Goal: Task Accomplishment & Management: Complete application form

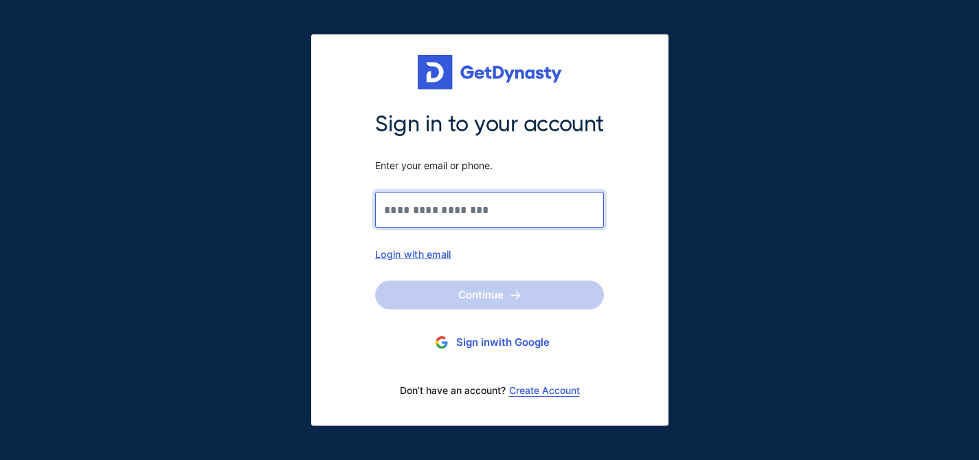
click at [432, 212] on input "Sign in to your account Enter your email or phone." at bounding box center [489, 210] width 229 height 36
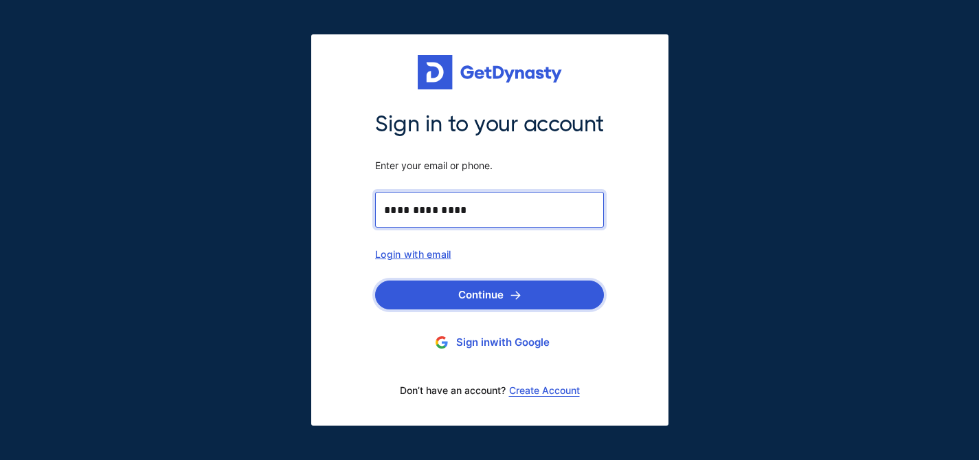
type input "**********"
click at [447, 293] on button "Continue" at bounding box center [489, 294] width 229 height 29
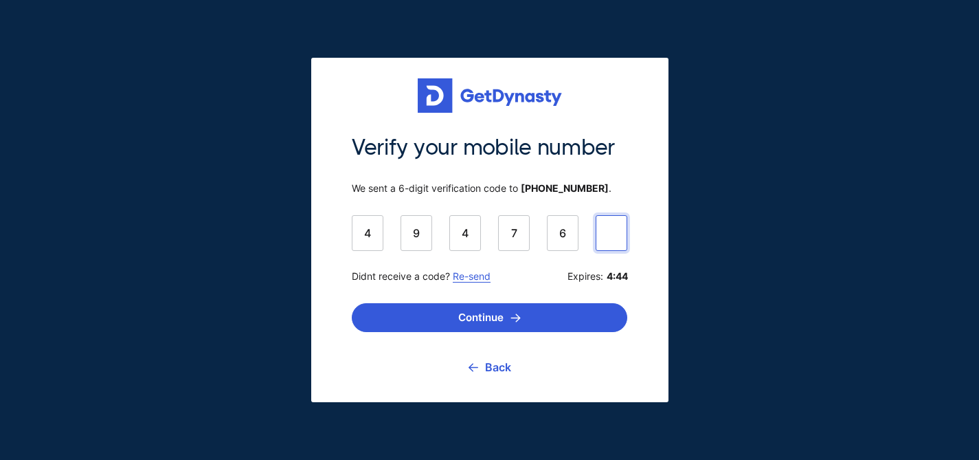
type input "******"
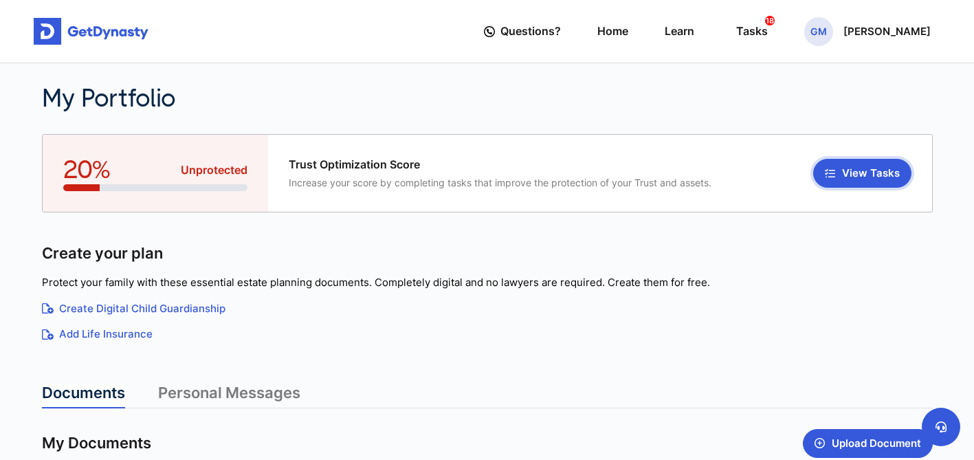
click at [845, 175] on button "View Tasks" at bounding box center [862, 173] width 98 height 29
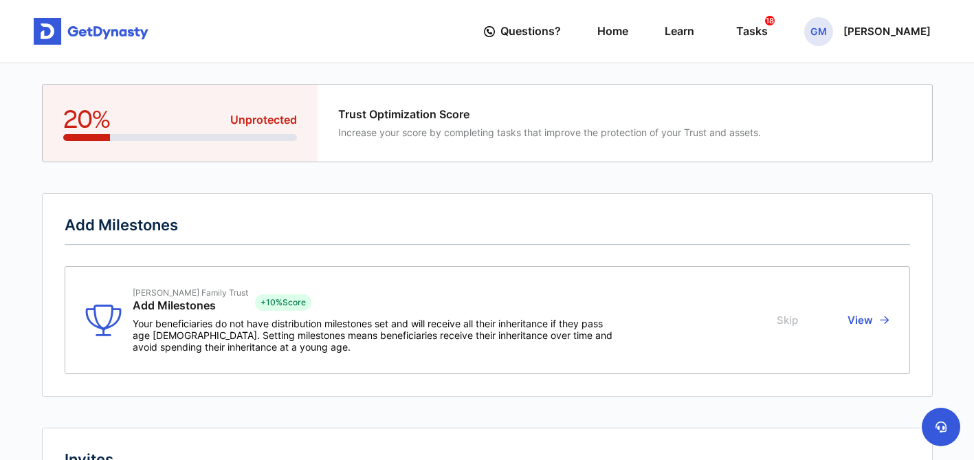
scroll to position [6, 0]
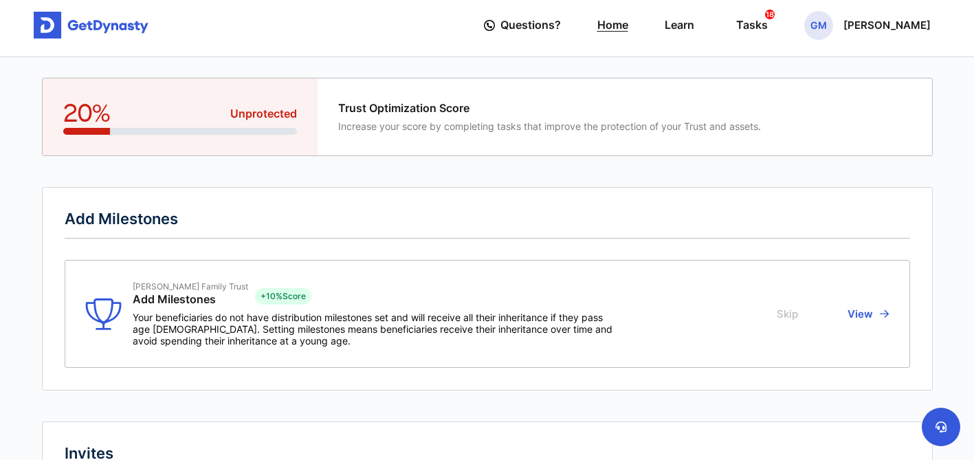
click at [608, 26] on link "Home" at bounding box center [612, 24] width 31 height 39
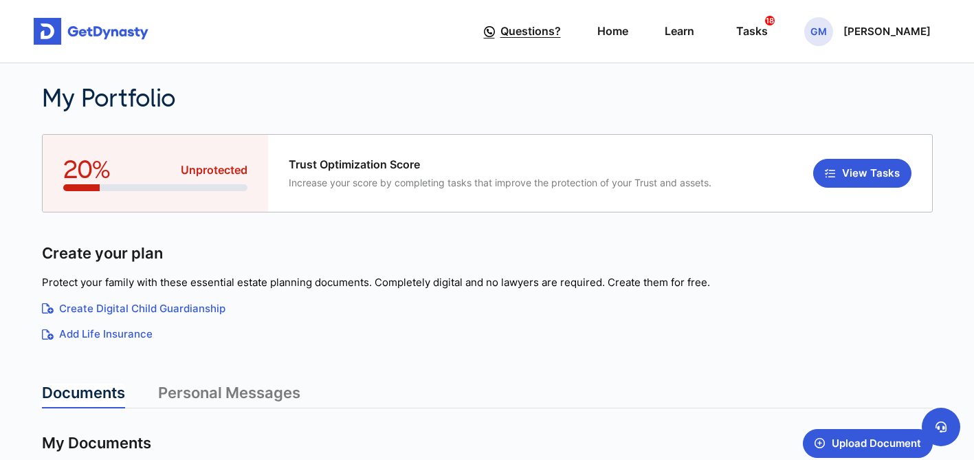
click at [522, 36] on span "Questions?" at bounding box center [530, 31] width 60 height 25
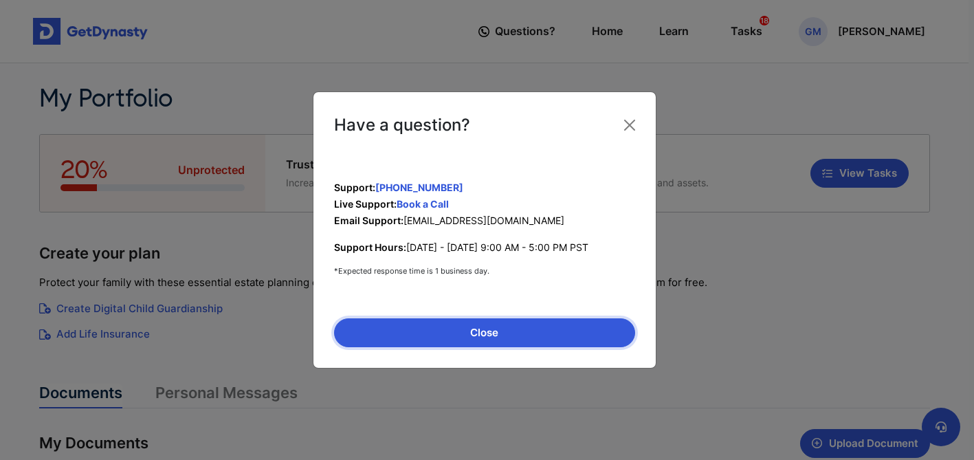
click at [533, 337] on button "Close" at bounding box center [484, 332] width 301 height 29
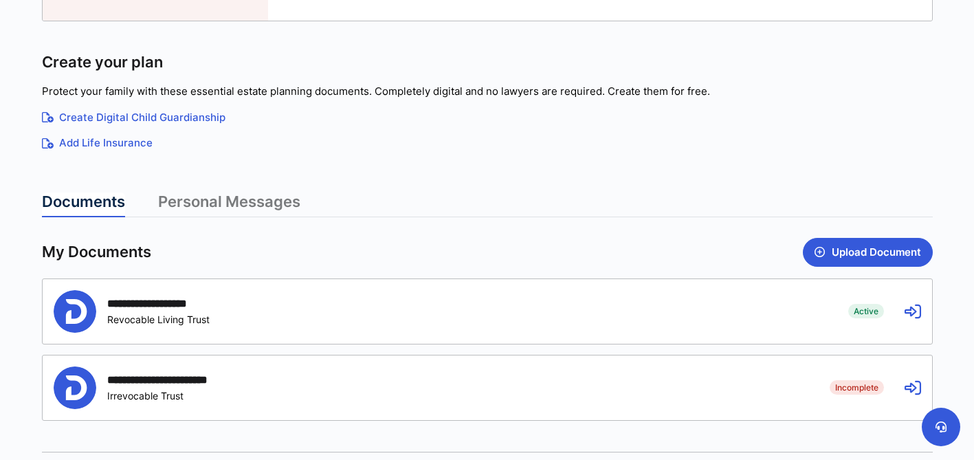
scroll to position [197, 0]
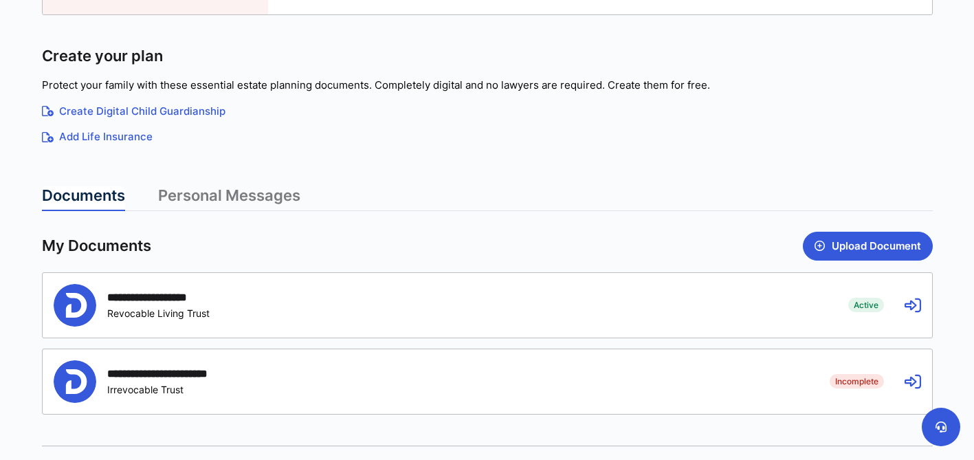
click at [239, 199] on link "Personal Messages" at bounding box center [229, 198] width 142 height 25
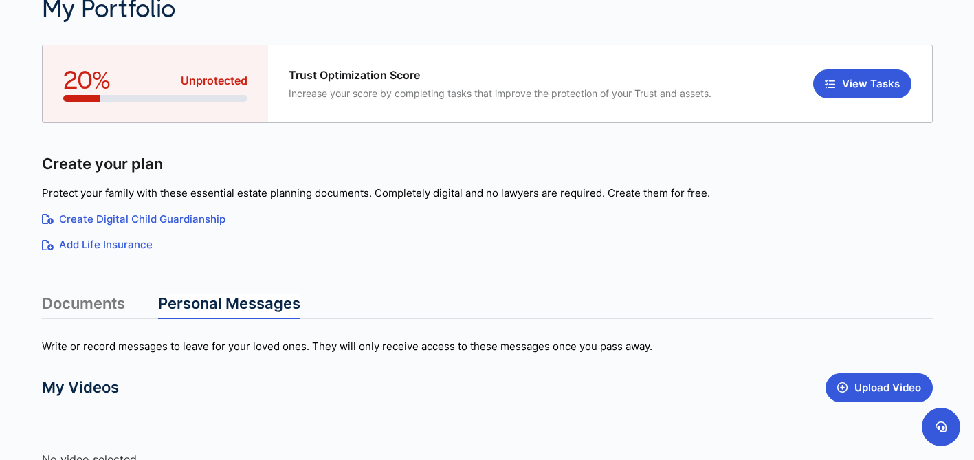
scroll to position [91, 0]
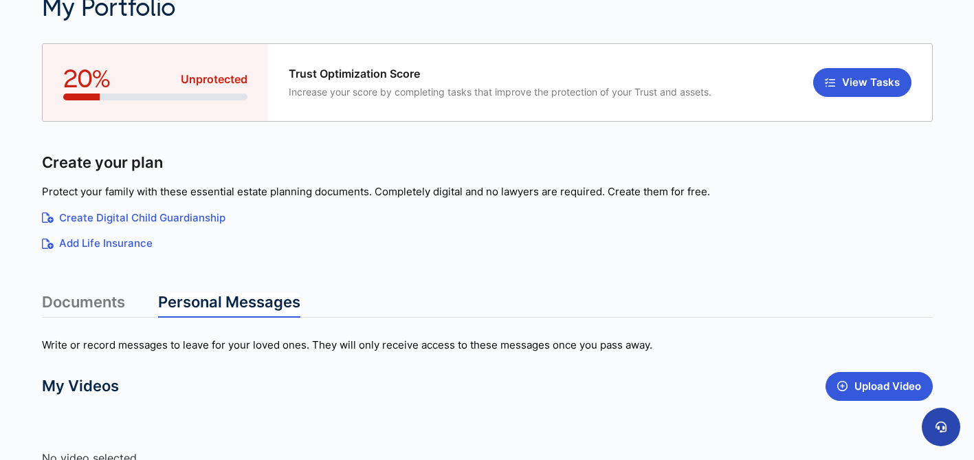
click at [942, 422] on icon at bounding box center [940, 426] width 11 height 11
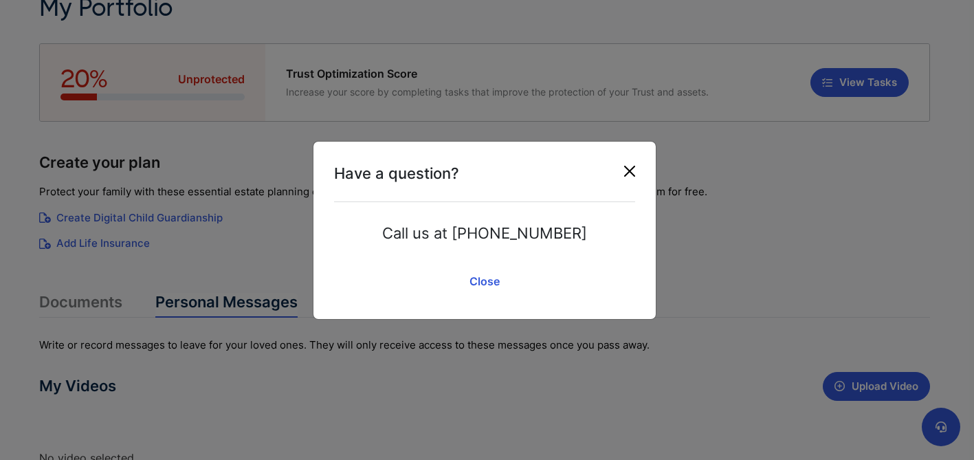
click at [634, 175] on button "Close" at bounding box center [630, 171] width 22 height 22
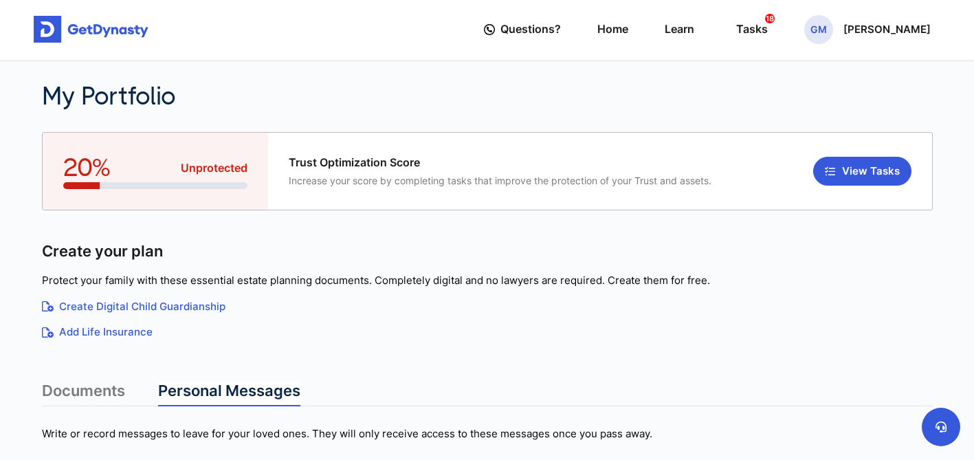
scroll to position [0, 0]
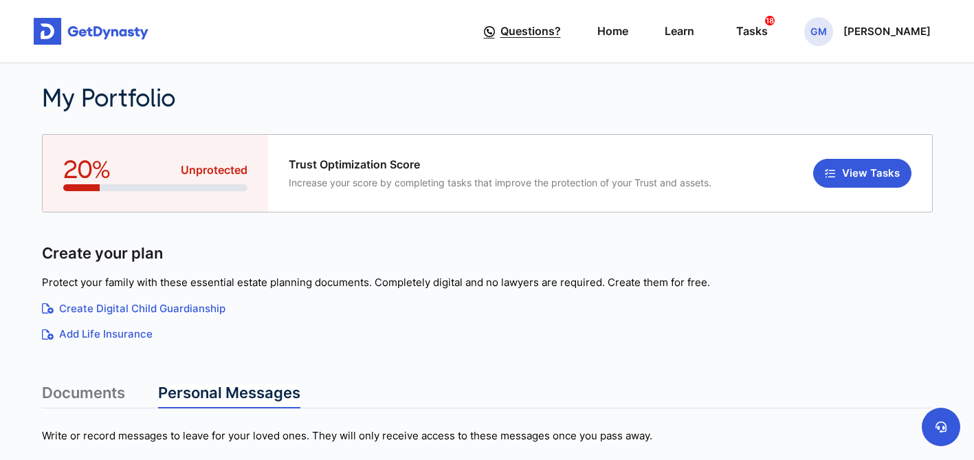
click at [537, 35] on span "Questions?" at bounding box center [530, 31] width 60 height 25
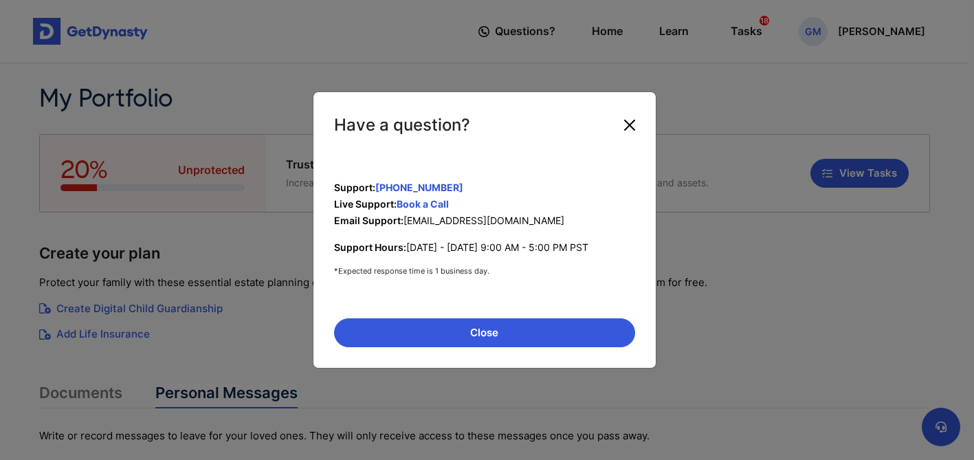
click at [626, 122] on button "Close" at bounding box center [630, 125] width 22 height 22
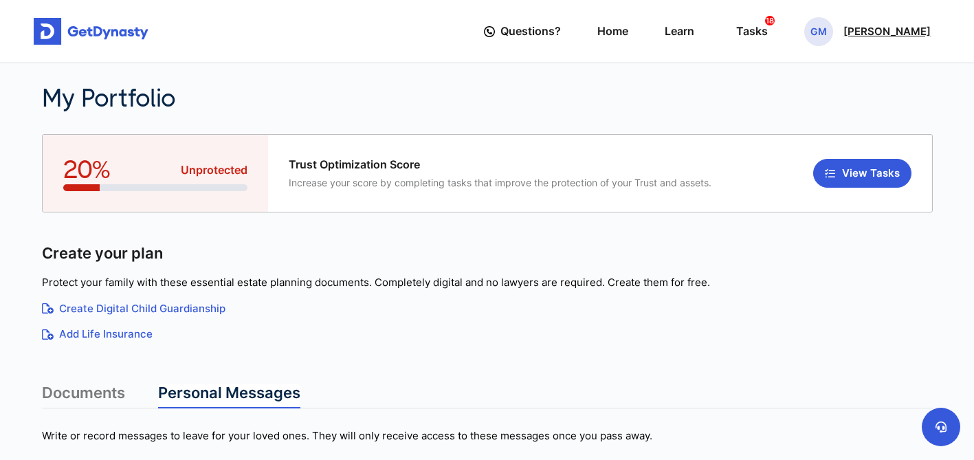
click at [859, 37] on div "GM Guillermo Mendez" at bounding box center [867, 31] width 126 height 29
click at [899, 60] on nav "Questions? Home Learn Tasks 18 GM Guillermo Mendez Profile My Portfolio Logout …" at bounding box center [487, 31] width 974 height 63
click at [616, 40] on link "Home" at bounding box center [612, 31] width 31 height 39
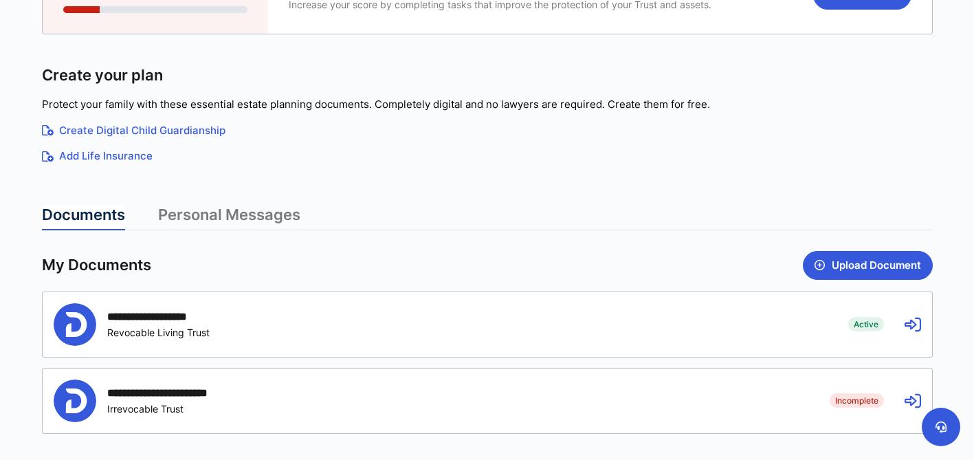
scroll to position [200, 0]
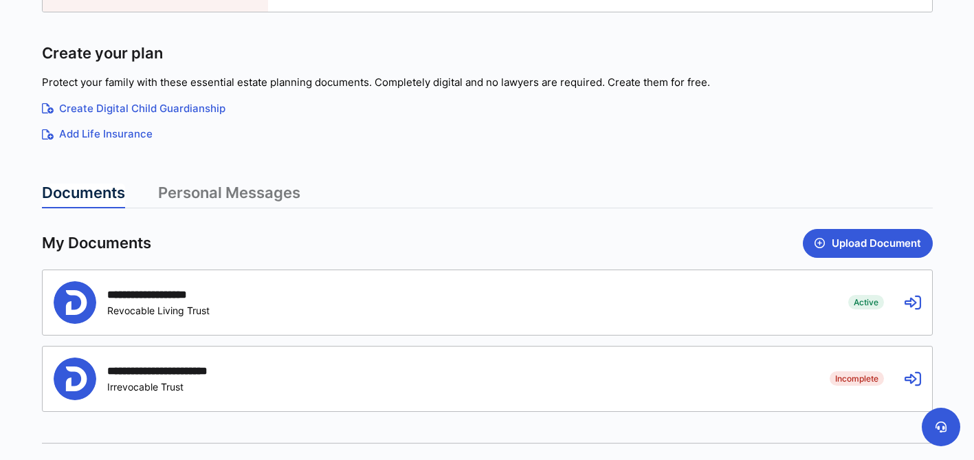
click at [912, 304] on icon at bounding box center [912, 302] width 16 height 16
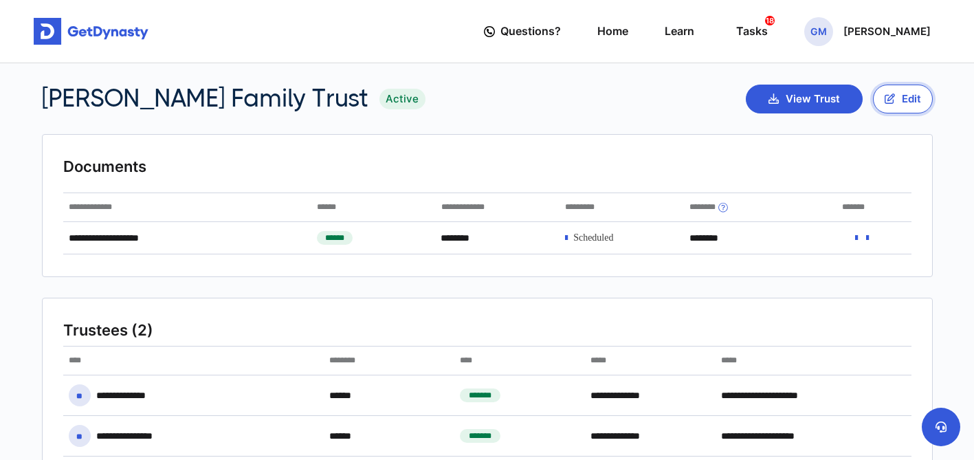
click at [906, 98] on button "Edit" at bounding box center [903, 99] width 60 height 29
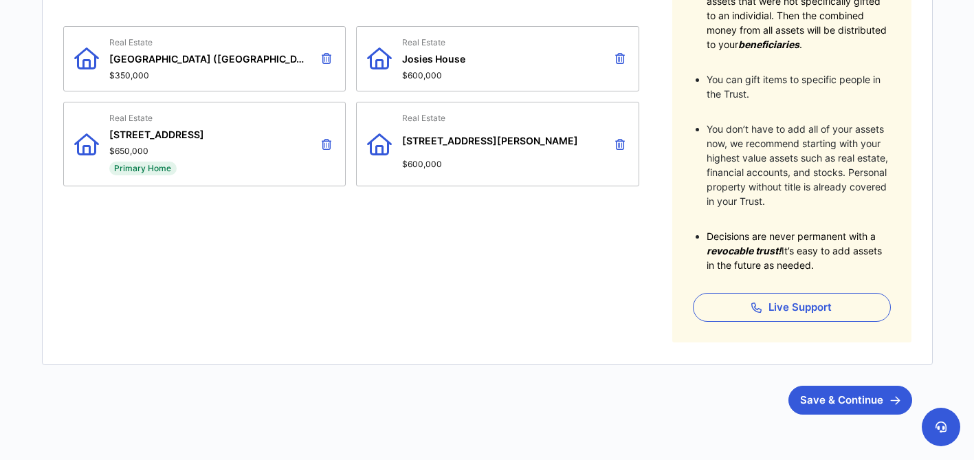
scroll to position [409, 0]
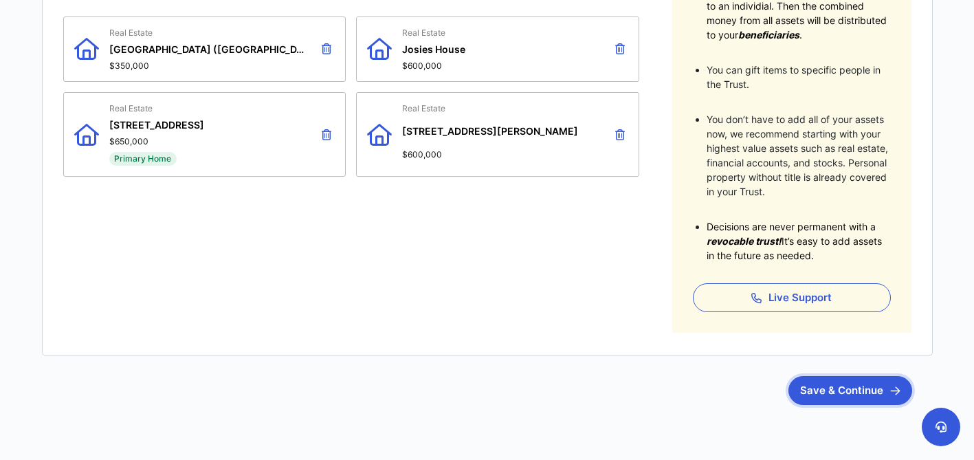
click at [850, 386] on button "Save & Continue" at bounding box center [850, 390] width 124 height 29
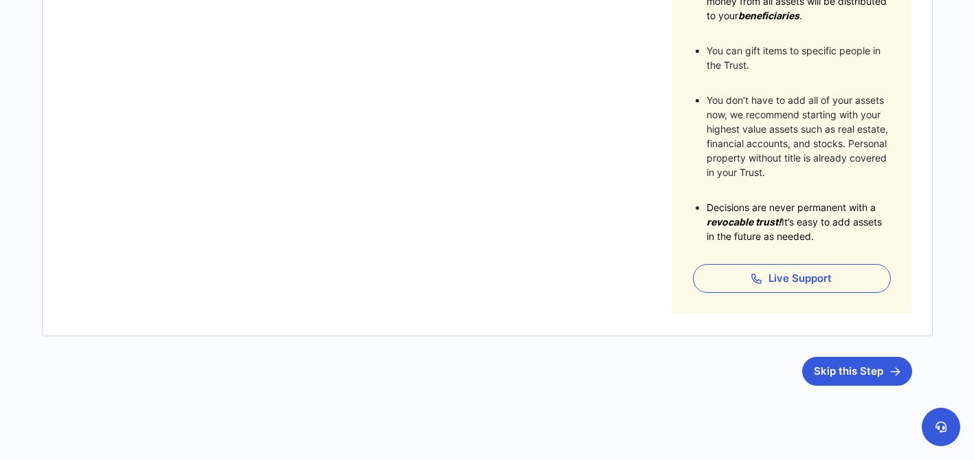
scroll to position [440, 0]
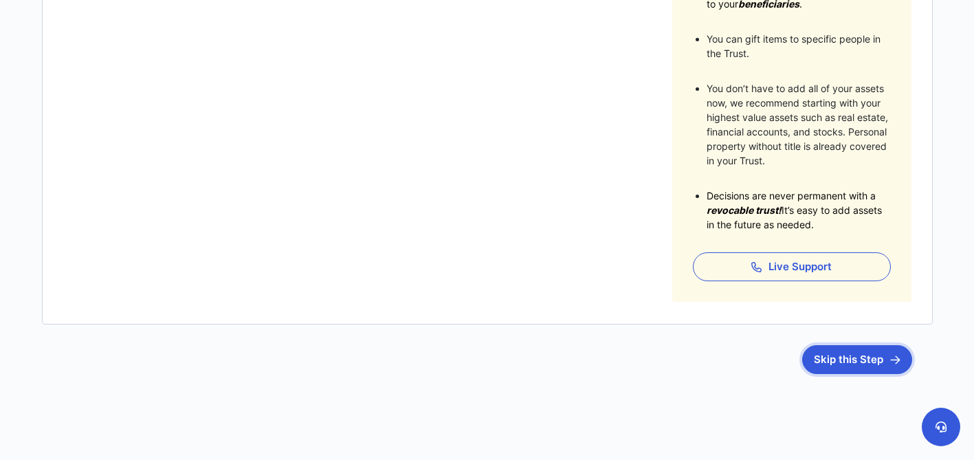
click at [855, 363] on button "Skip this Step" at bounding box center [857, 359] width 110 height 29
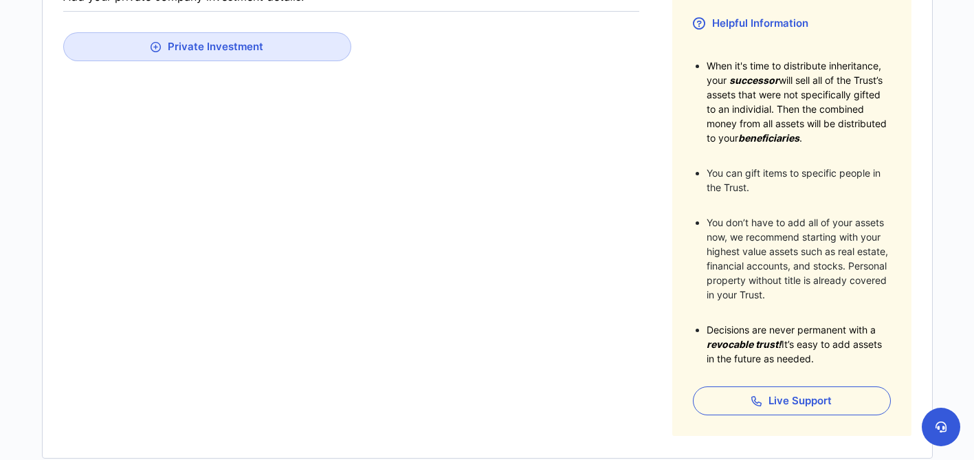
scroll to position [451, 0]
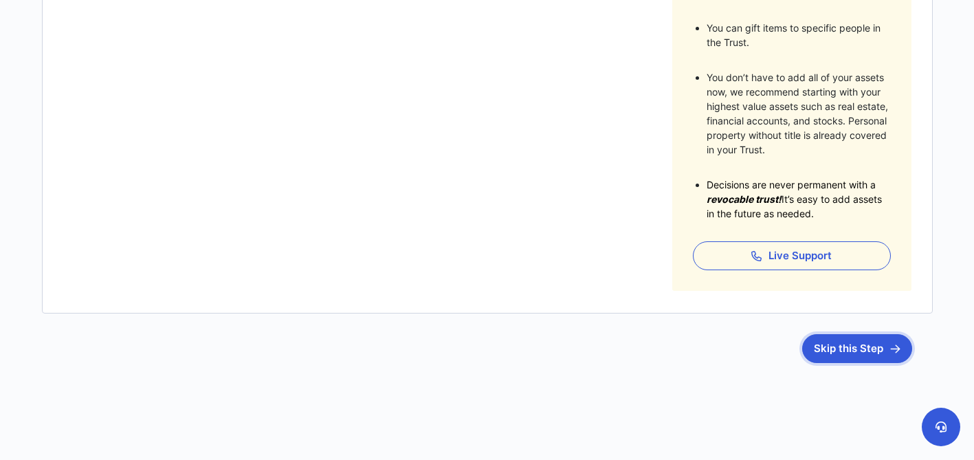
click at [867, 348] on button "Skip this Step" at bounding box center [857, 348] width 110 height 29
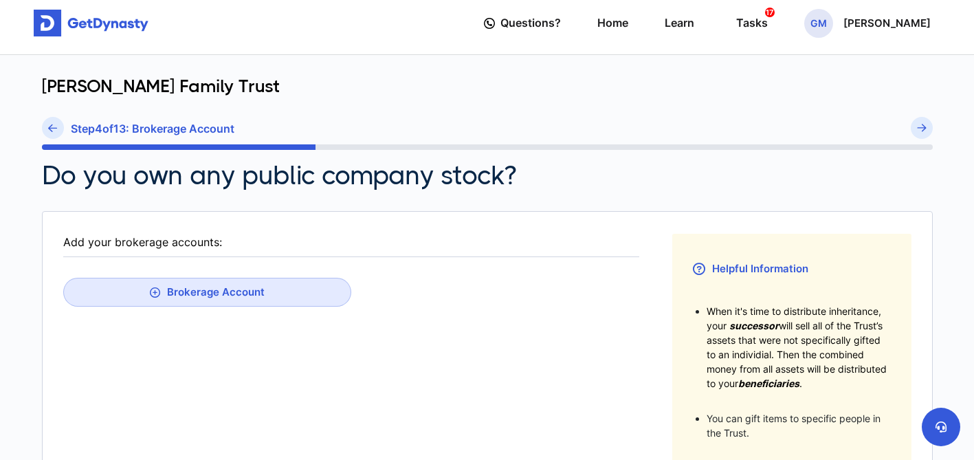
scroll to position [62, 0]
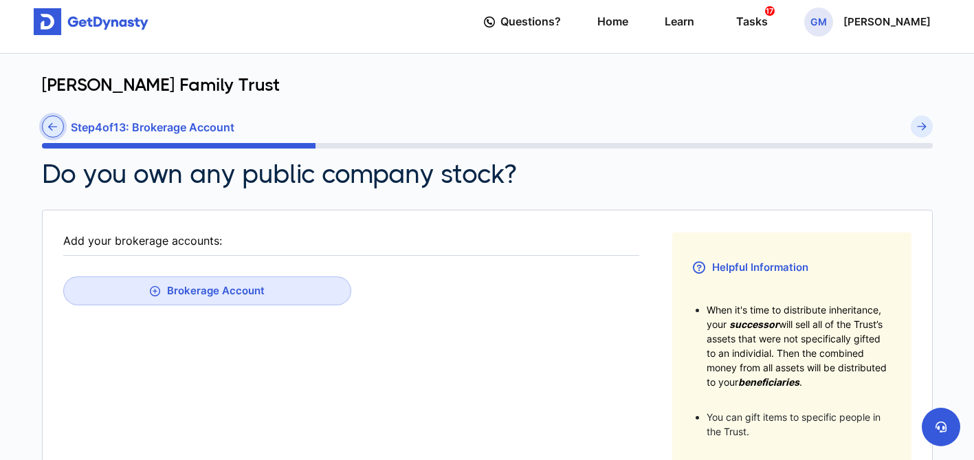
click at [51, 130] on icon at bounding box center [52, 127] width 9 height 10
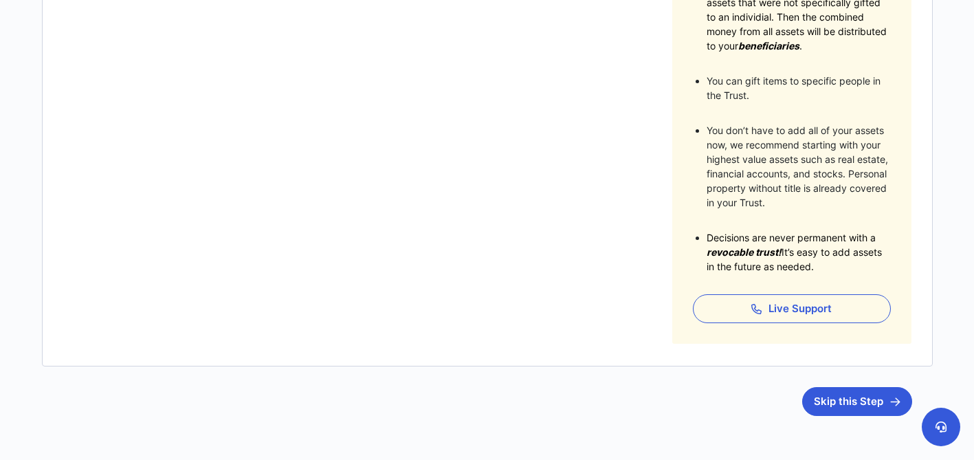
scroll to position [397, 0]
click at [856, 393] on button "Skip this Step" at bounding box center [857, 402] width 110 height 29
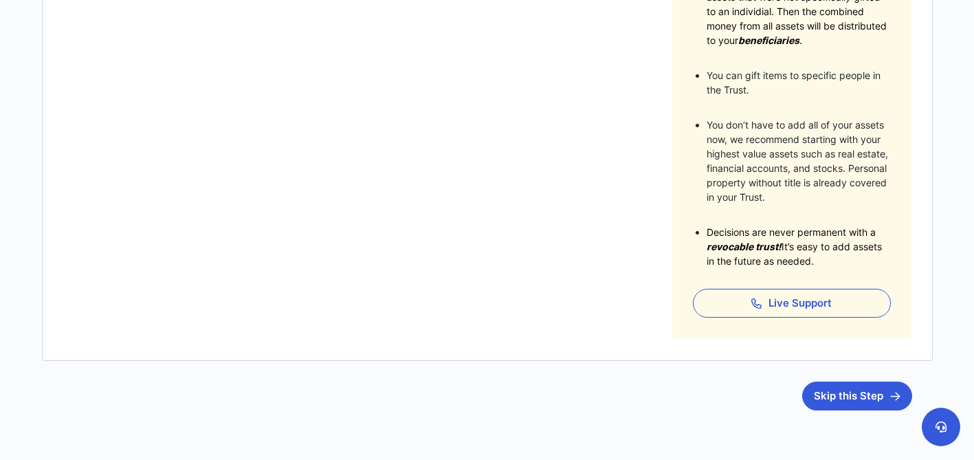
scroll to position [427, 0]
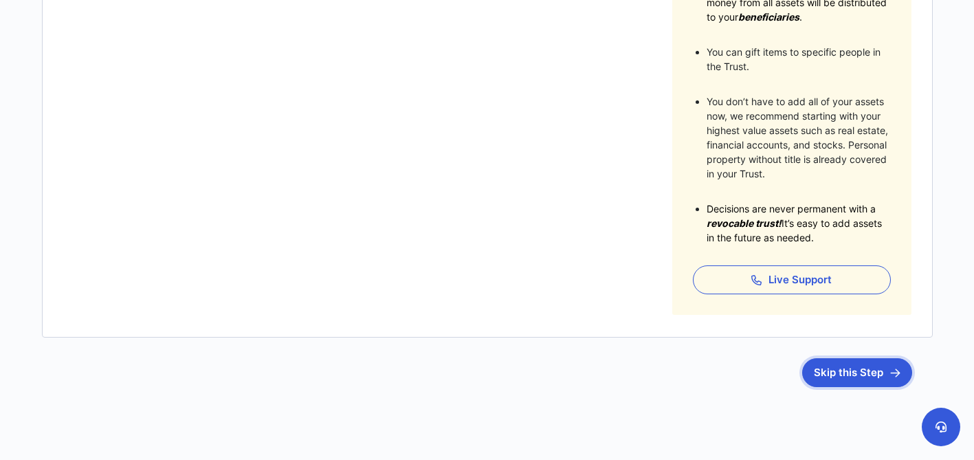
click at [880, 370] on button "Skip this Step" at bounding box center [857, 372] width 110 height 29
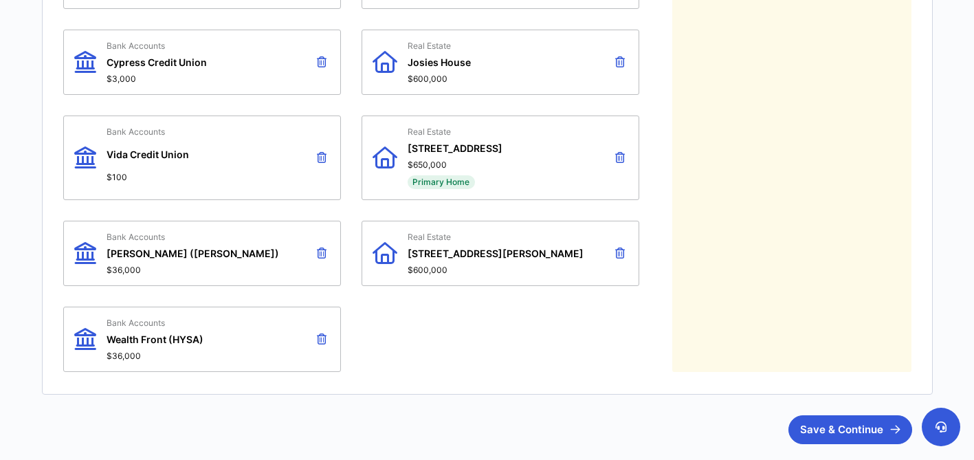
scroll to position [835, 0]
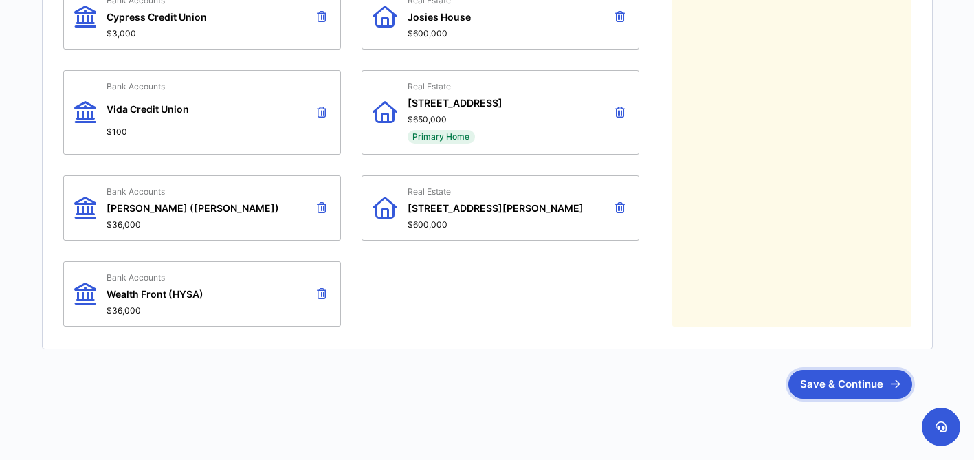
click at [855, 377] on button "Save & Continue" at bounding box center [850, 384] width 124 height 29
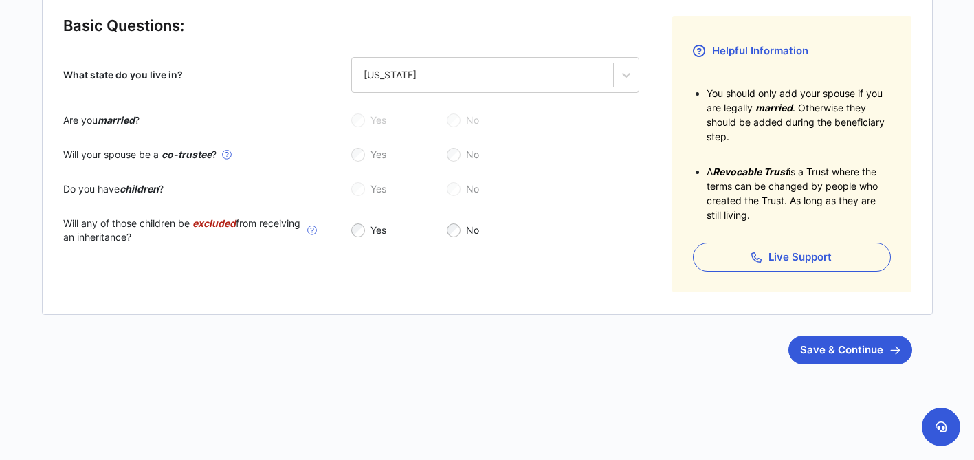
scroll to position [280, 0]
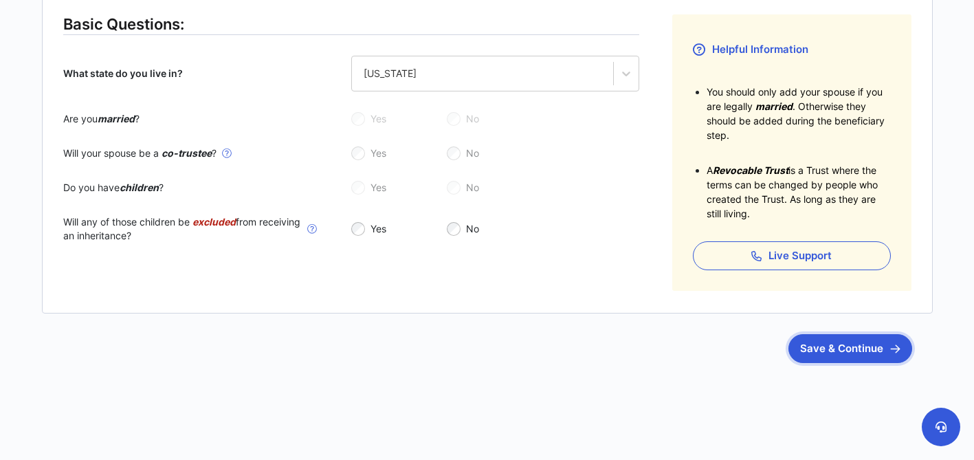
click at [833, 354] on button "Save & Continue" at bounding box center [850, 348] width 124 height 29
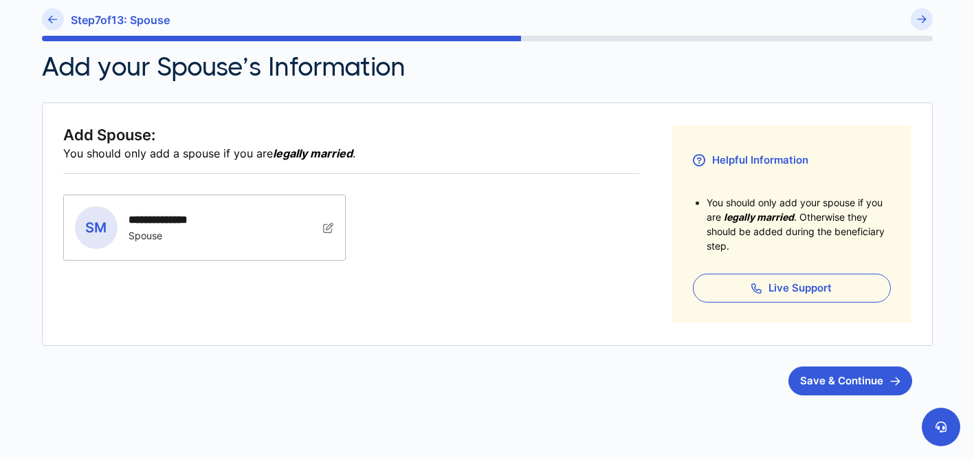
scroll to position [177, 0]
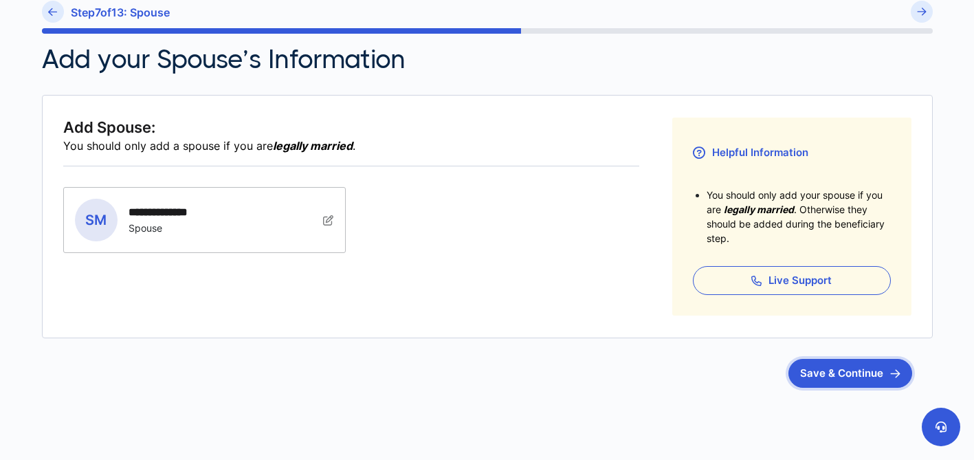
click at [855, 377] on button "Save & Continue" at bounding box center [850, 373] width 124 height 29
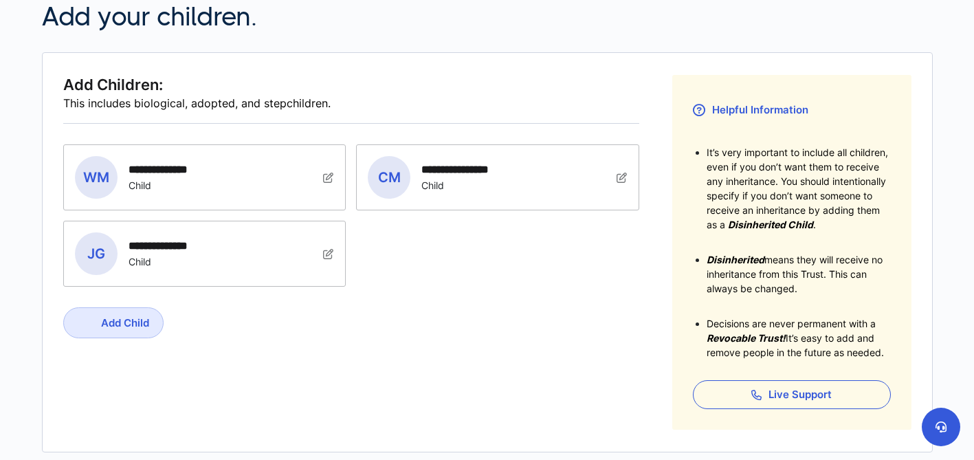
scroll to position [224, 0]
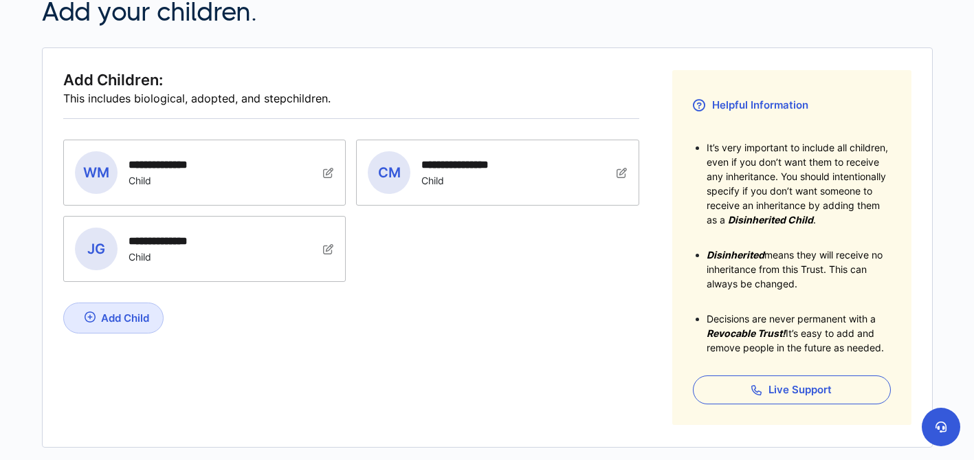
click at [973, 166] on html "**********" at bounding box center [487, 185] width 974 height 818
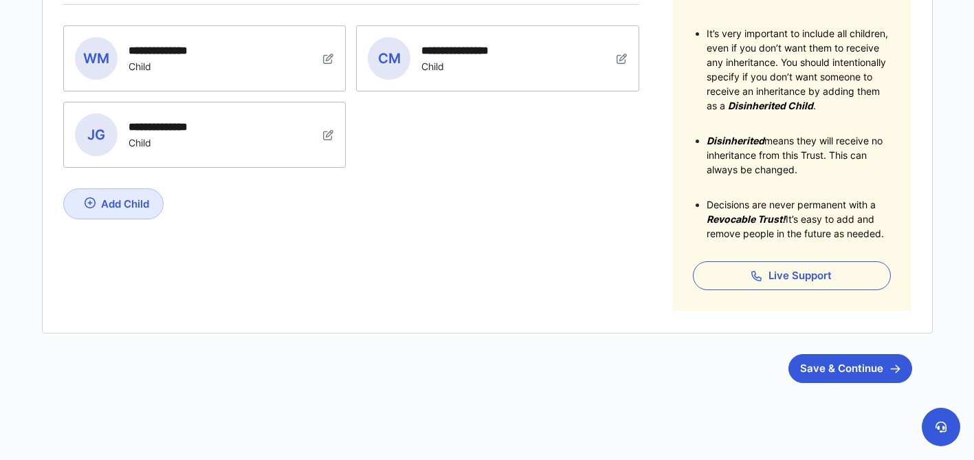
scroll to position [337, 0]
click at [858, 374] on button "Save & Continue" at bounding box center [850, 369] width 124 height 29
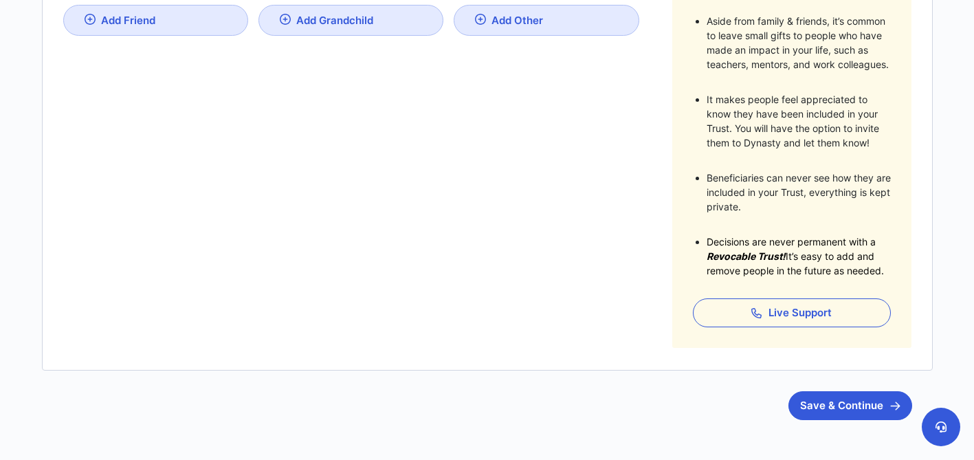
scroll to position [457, 0]
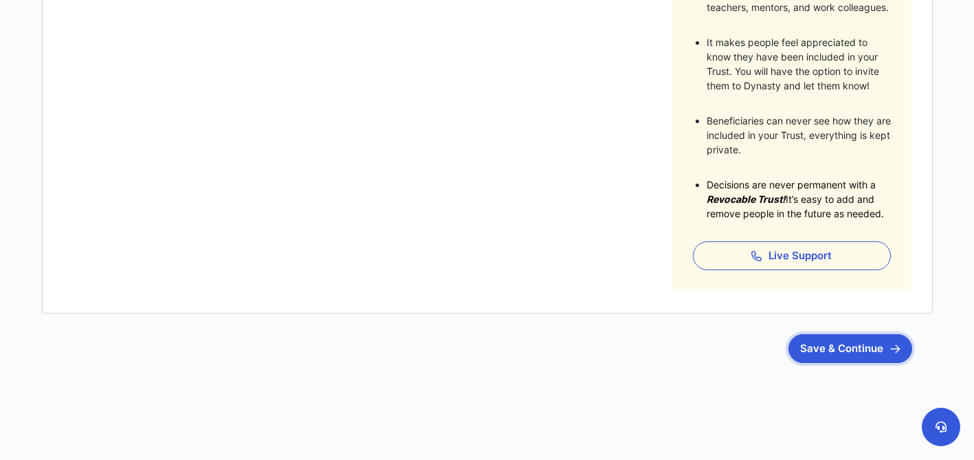
click at [860, 348] on button "Save & Continue" at bounding box center [850, 348] width 124 height 29
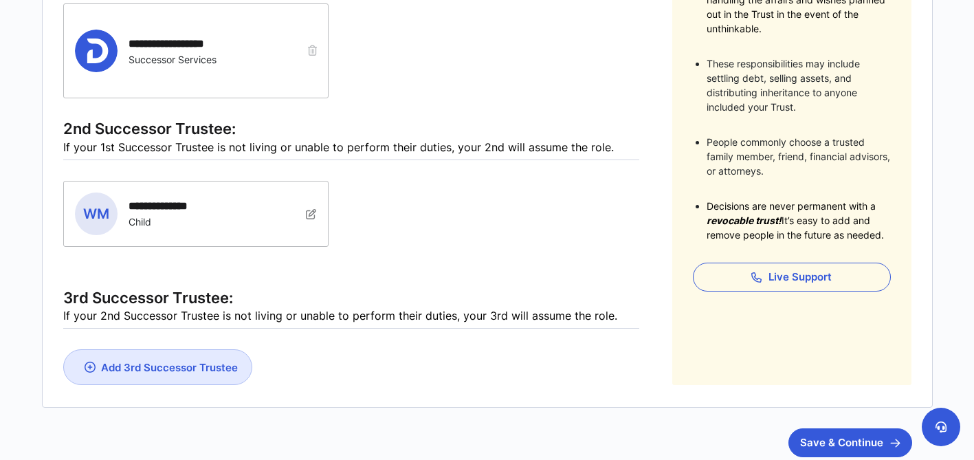
scroll to position [355, 0]
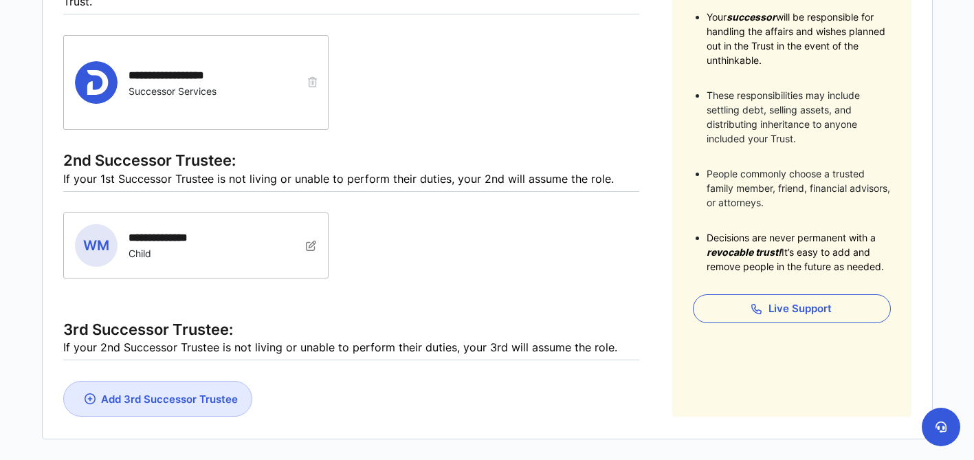
click at [313, 83] on icon "button" at bounding box center [312, 82] width 9 height 10
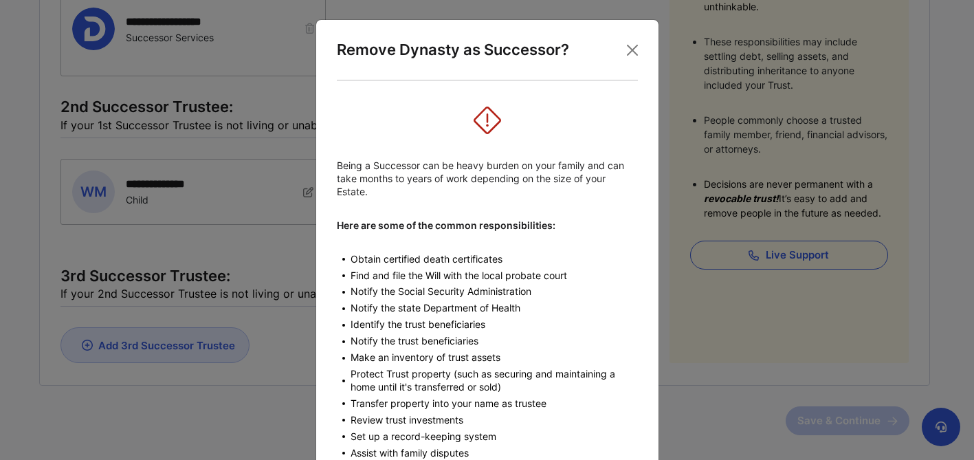
scroll to position [407, 0]
drag, startPoint x: 628, startPoint y: 141, endPoint x: 624, endPoint y: 108, distance: 33.2
click at [624, 107] on div "Being a Successor can be heavy burden on your family and can take months to yea…" at bounding box center [487, 297] width 301 height 390
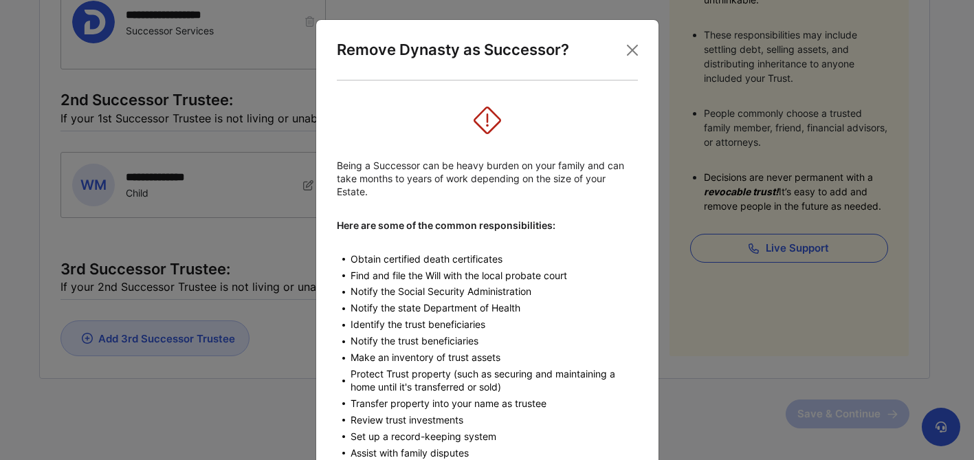
scroll to position [405, 0]
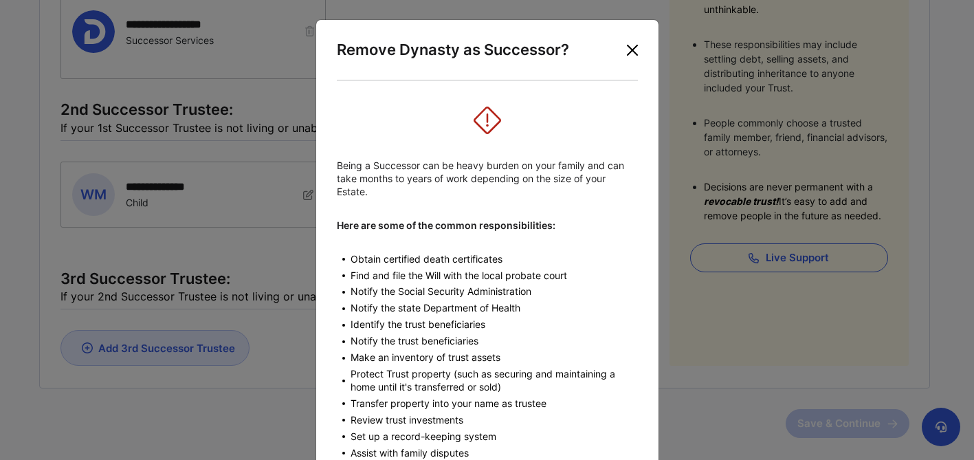
click at [630, 54] on button "Close" at bounding box center [632, 50] width 22 height 22
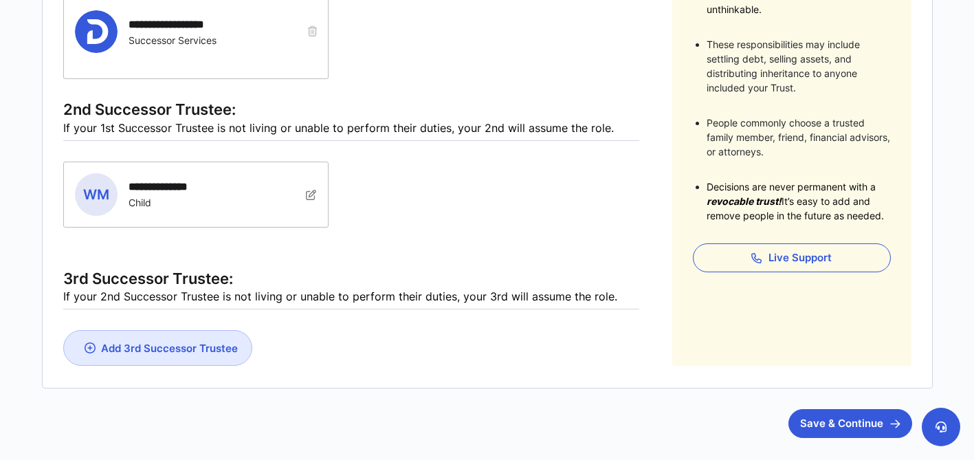
click at [641, 73] on div "**********" at bounding box center [487, 127] width 848 height 477
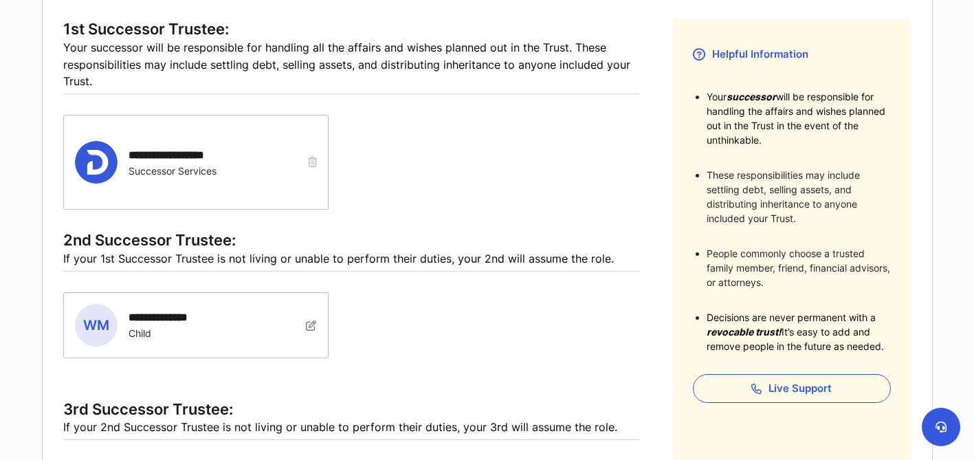
scroll to position [271, 0]
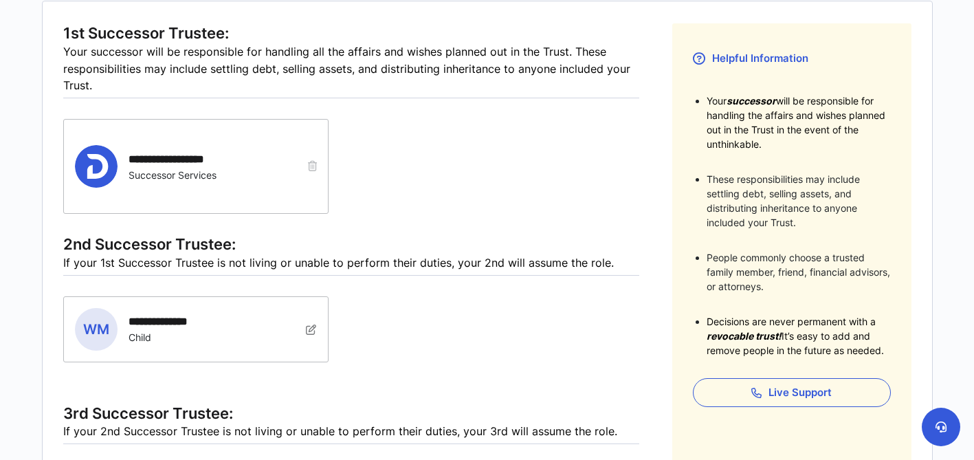
click at [313, 166] on icon "button" at bounding box center [312, 166] width 9 height 10
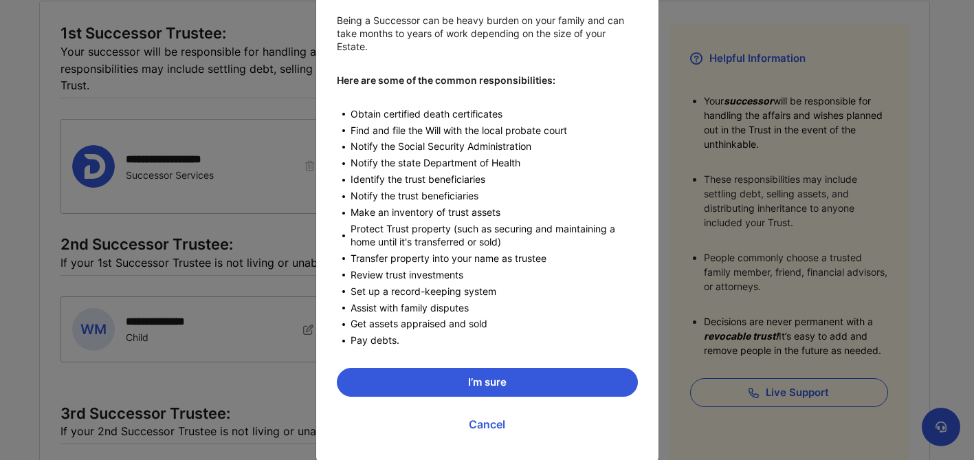
scroll to position [167, 0]
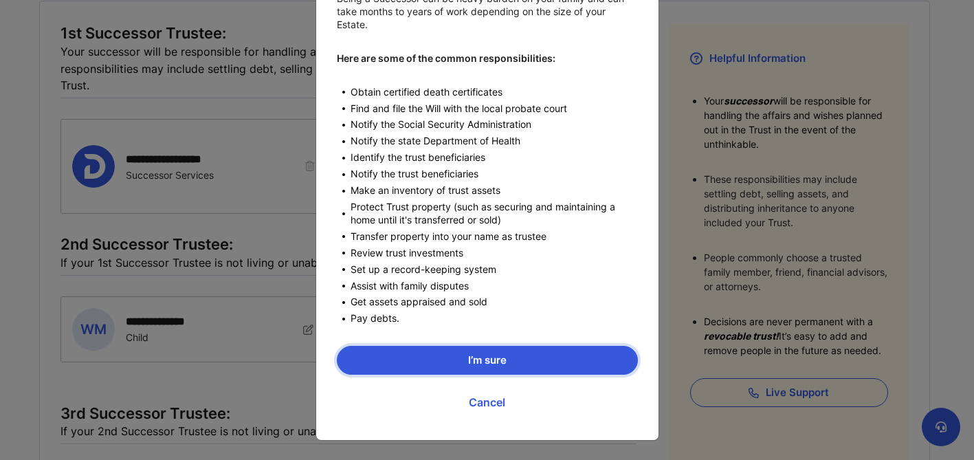
click at [523, 355] on button "I’m sure" at bounding box center [487, 360] width 301 height 29
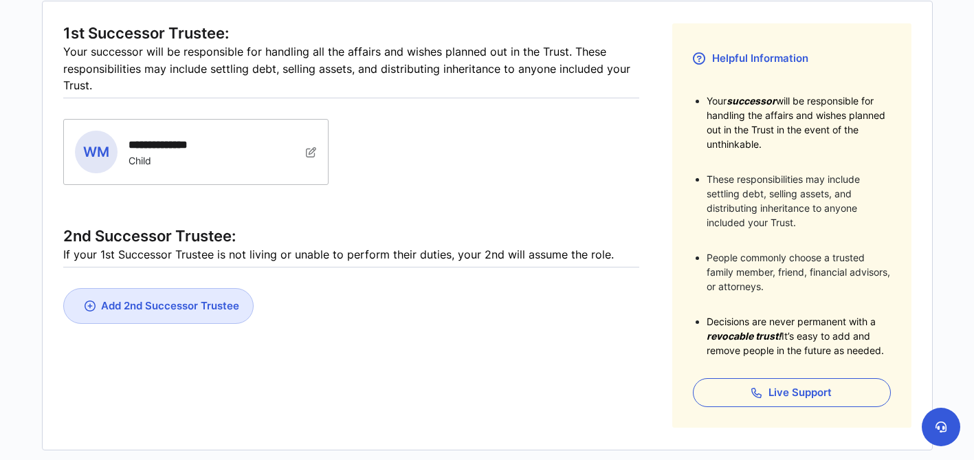
click at [175, 311] on link "Add 2nd Successor Trustee" at bounding box center [158, 306] width 190 height 36
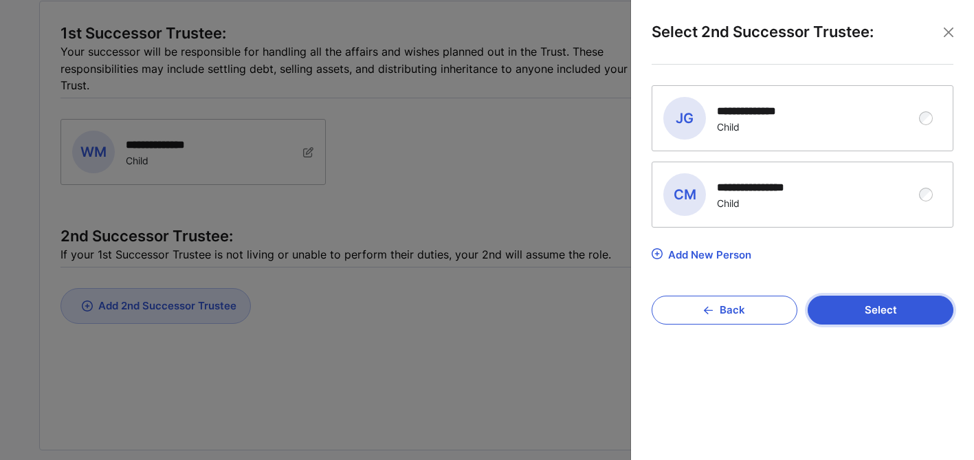
click at [862, 308] on button "Select" at bounding box center [881, 310] width 146 height 29
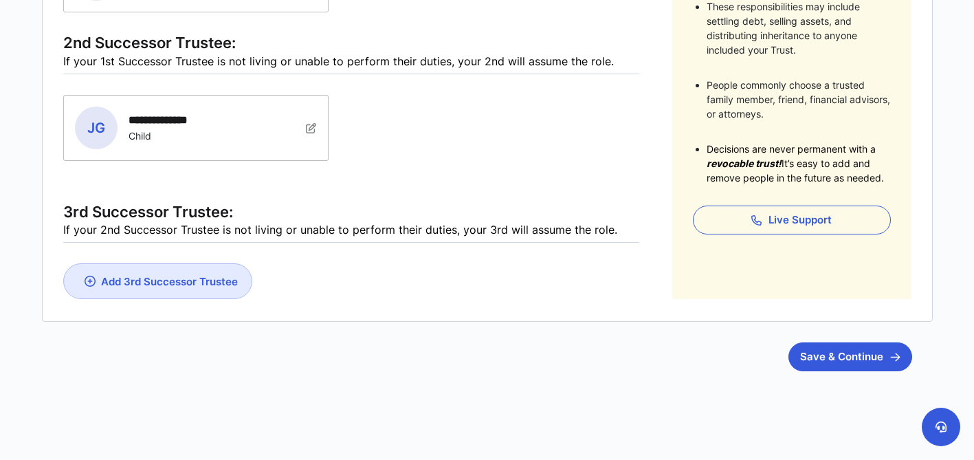
scroll to position [443, 0]
click at [863, 353] on button "Save & Continue" at bounding box center [850, 356] width 124 height 29
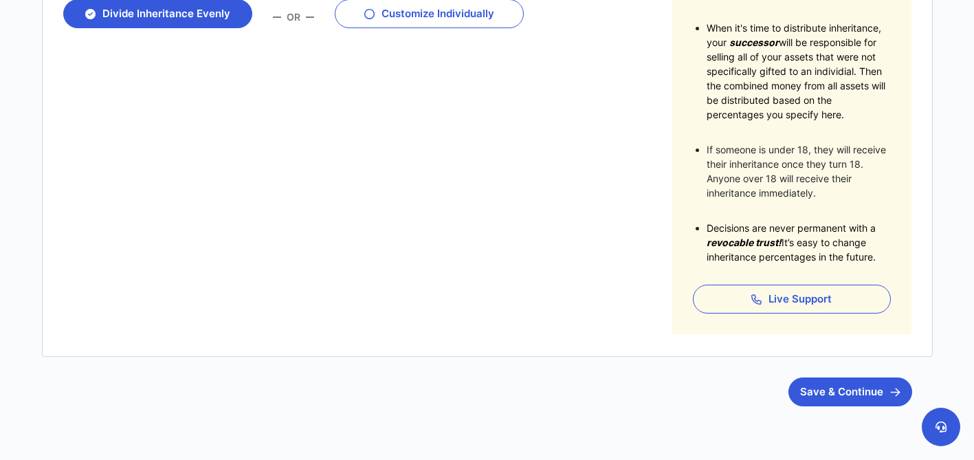
scroll to position [350, 0]
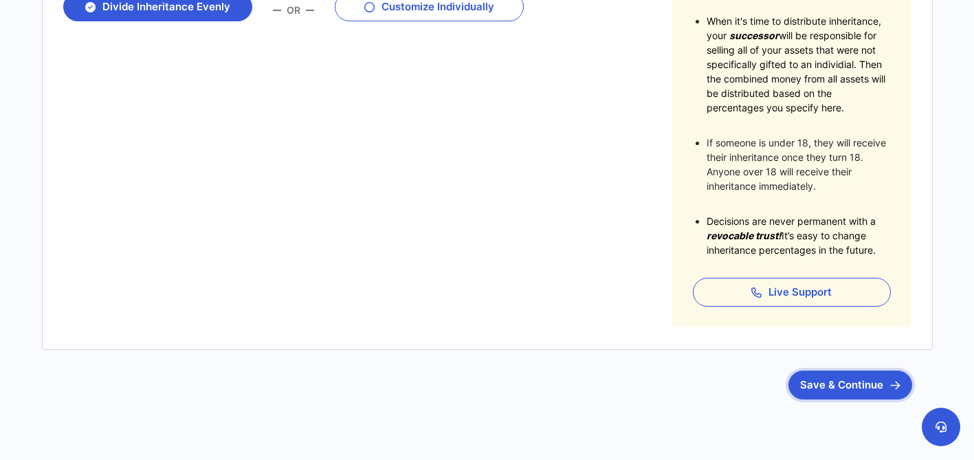
click at [876, 379] on button "Save & Continue" at bounding box center [850, 384] width 124 height 29
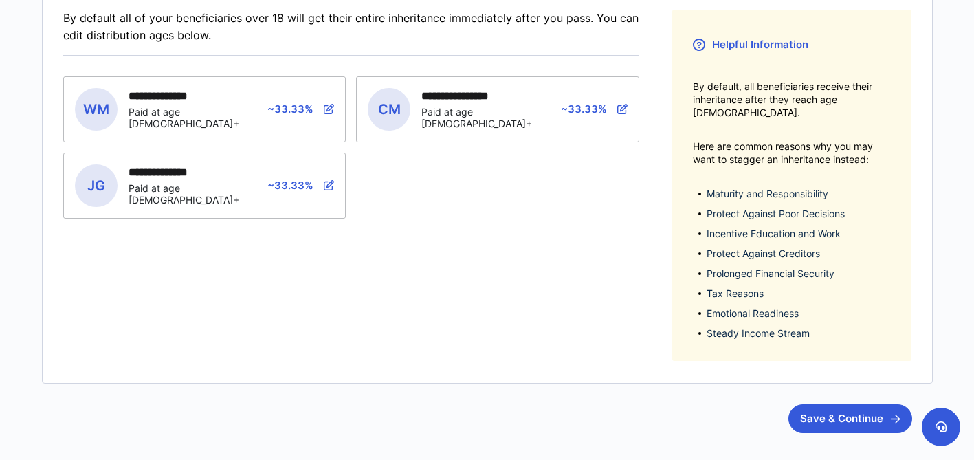
scroll to position [289, 0]
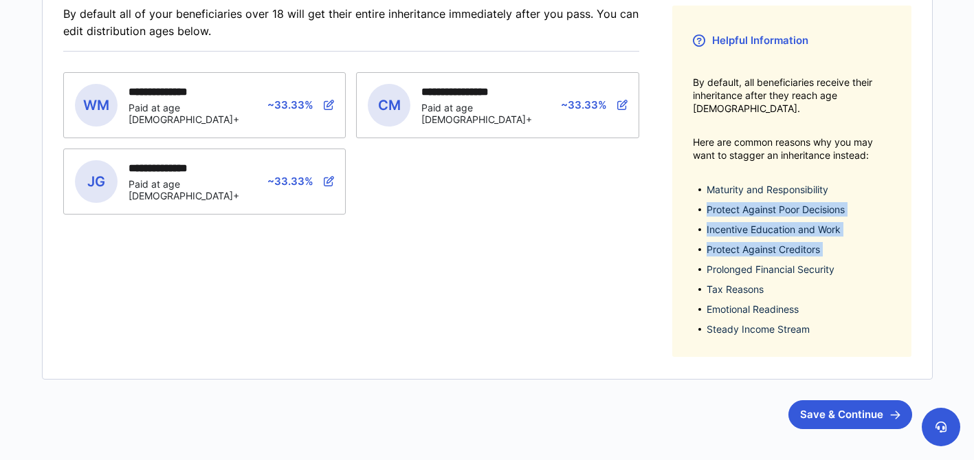
drag, startPoint x: 973, startPoint y: 183, endPoint x: 973, endPoint y: 247, distance: 63.2
click at [973, 247] on html "**********" at bounding box center [487, 118] width 974 height 815
click at [955, 238] on main "**********" at bounding box center [487, 118] width 974 height 815
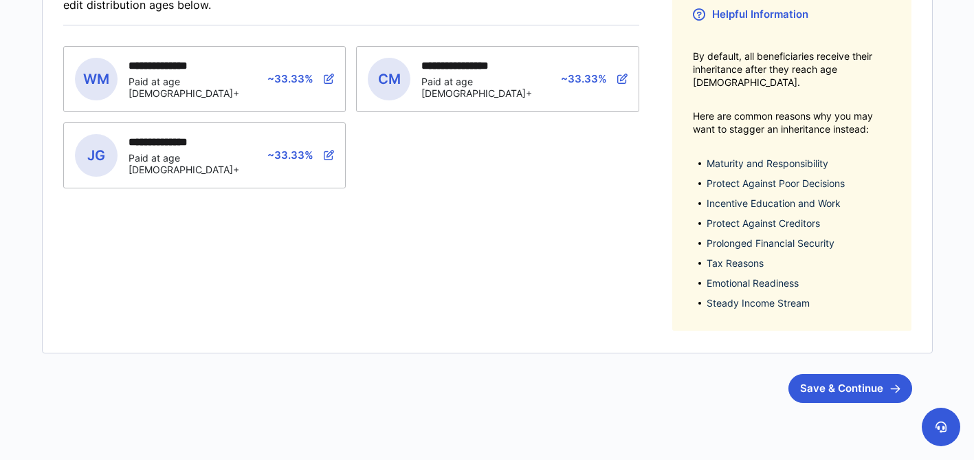
scroll to position [342, 0]
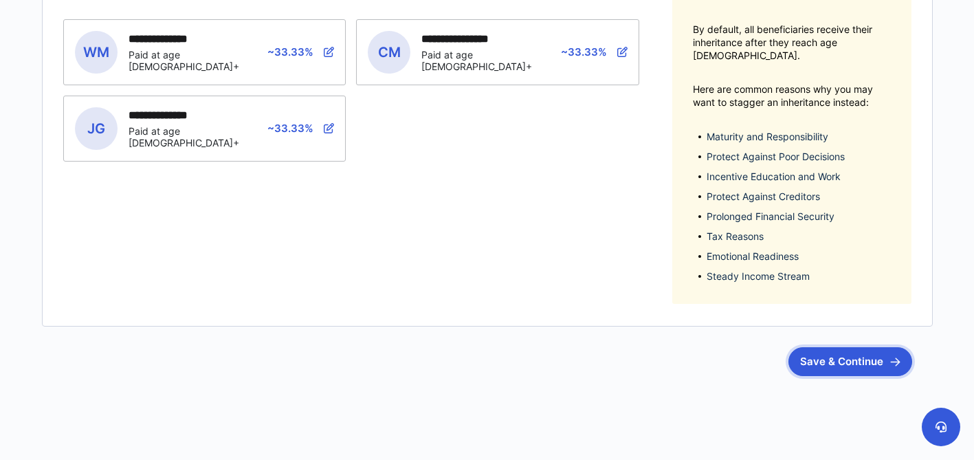
click at [843, 347] on button "Save & Continue" at bounding box center [850, 361] width 124 height 29
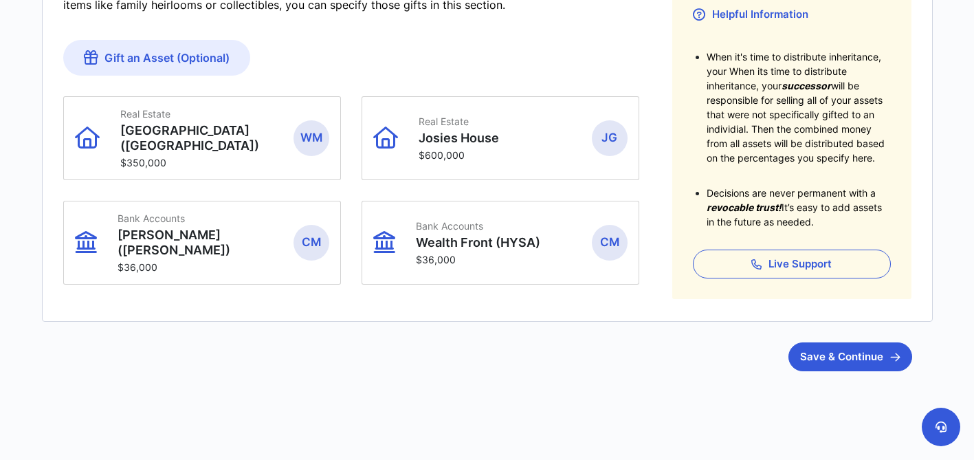
scroll to position [323, 0]
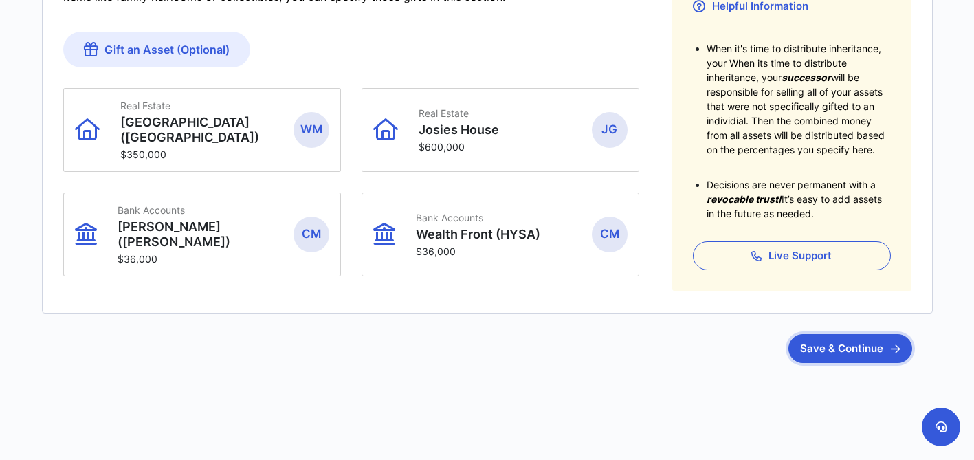
click at [861, 348] on button "Save & Continue" at bounding box center [850, 348] width 124 height 29
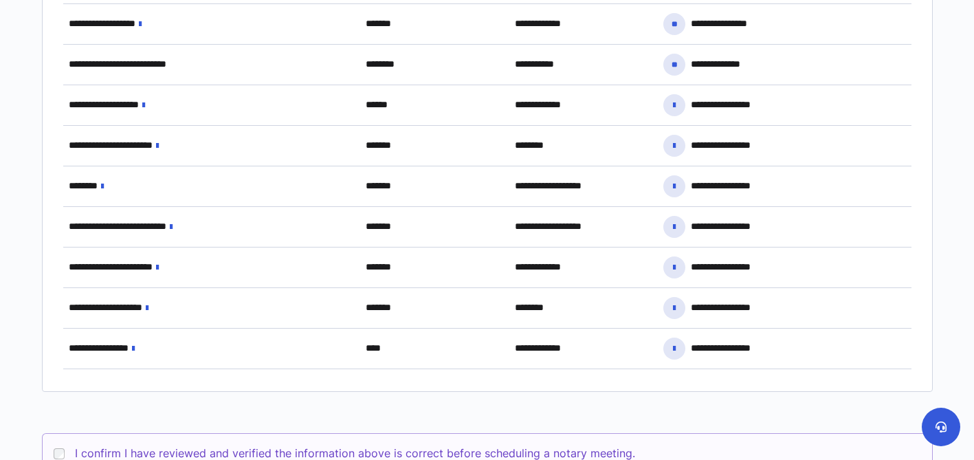
scroll to position [1395, 0]
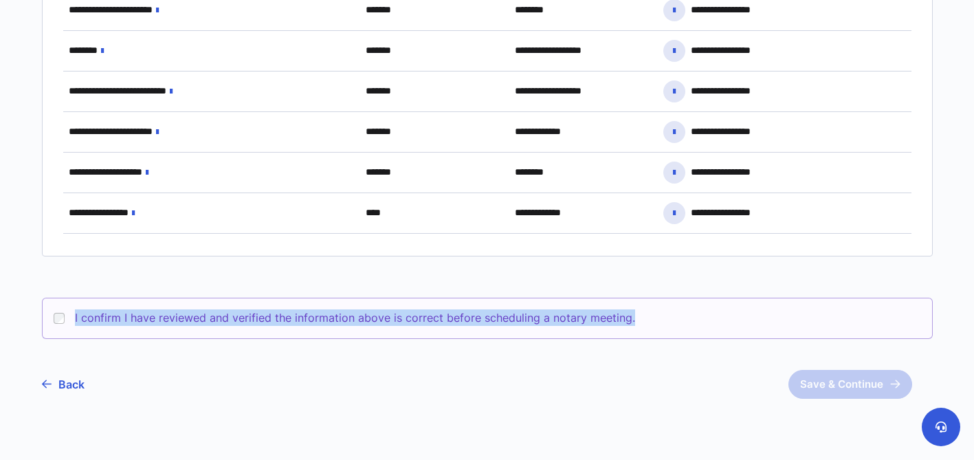
drag, startPoint x: 976, startPoint y: 327, endPoint x: 968, endPoint y: 293, distance: 35.3
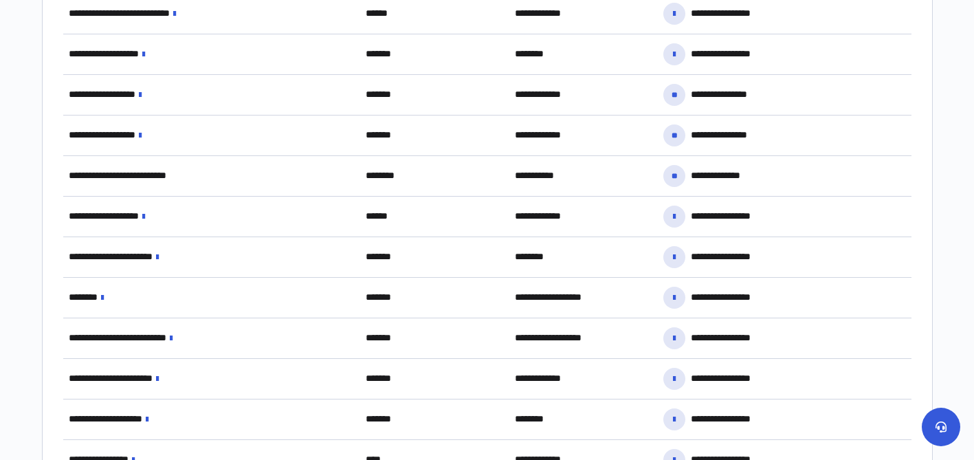
scroll to position [1431, 0]
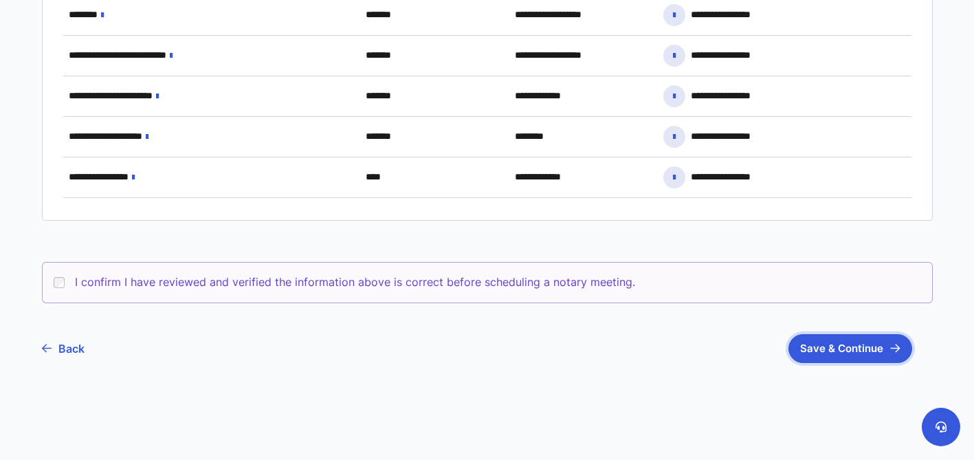
click at [851, 348] on button "Save & Continue" at bounding box center [850, 348] width 124 height 29
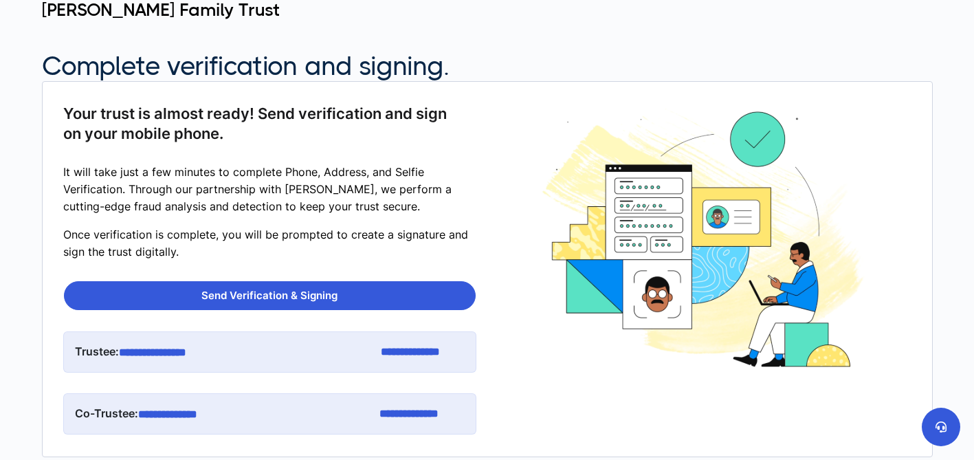
scroll to position [137, 0]
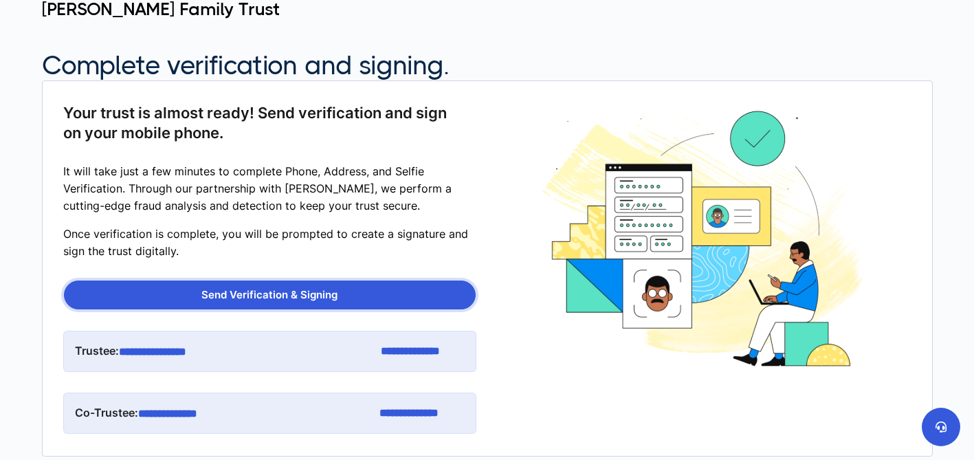
click at [228, 300] on button "Send Verification & Signing" at bounding box center [270, 294] width 412 height 29
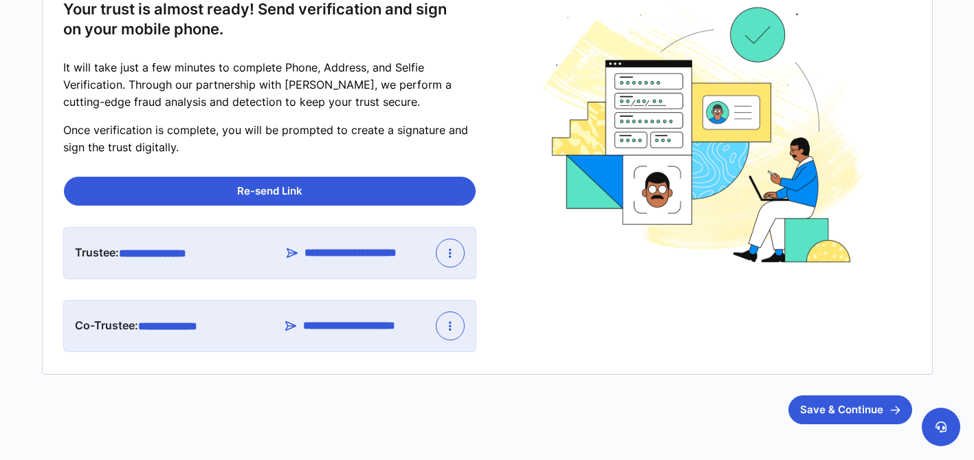
scroll to position [252, 0]
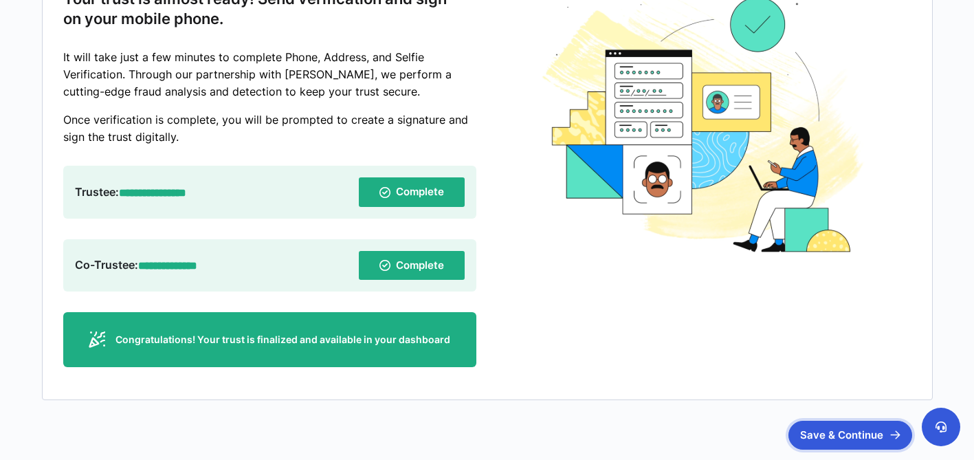
click at [824, 430] on button "Save & Continue" at bounding box center [850, 435] width 124 height 29
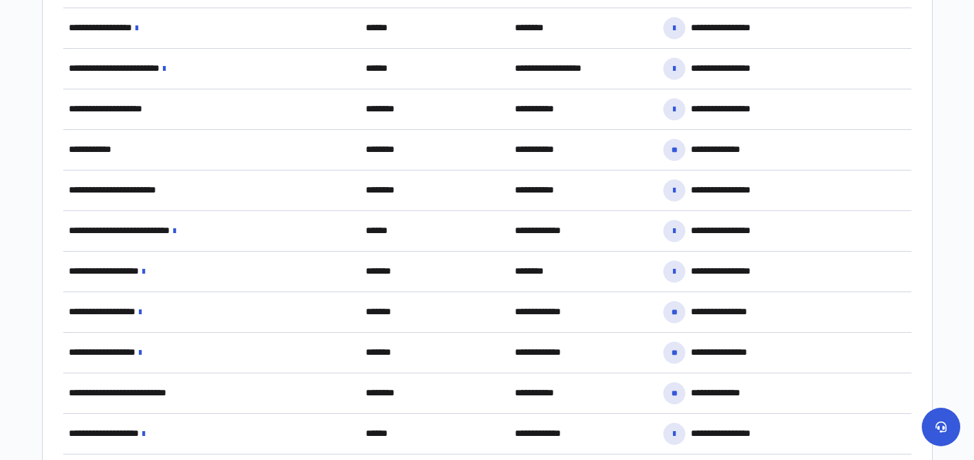
scroll to position [863, 0]
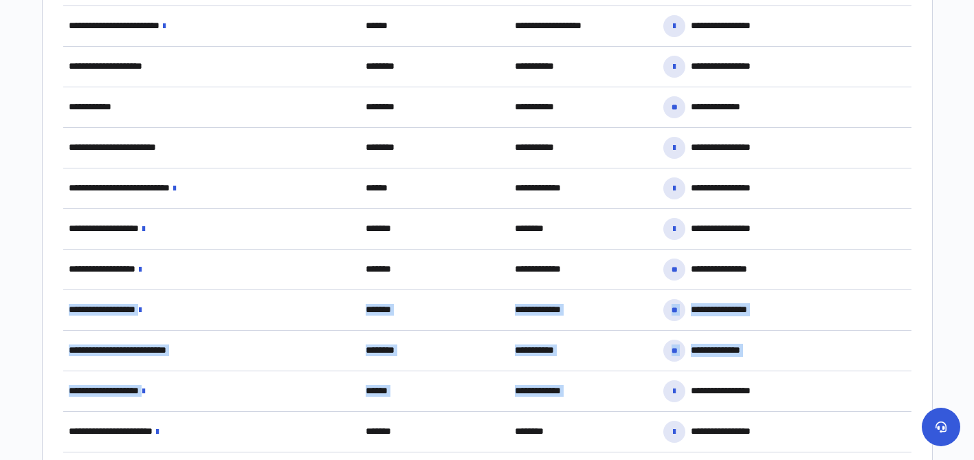
drag, startPoint x: 973, startPoint y: 282, endPoint x: 974, endPoint y: 373, distance: 91.4
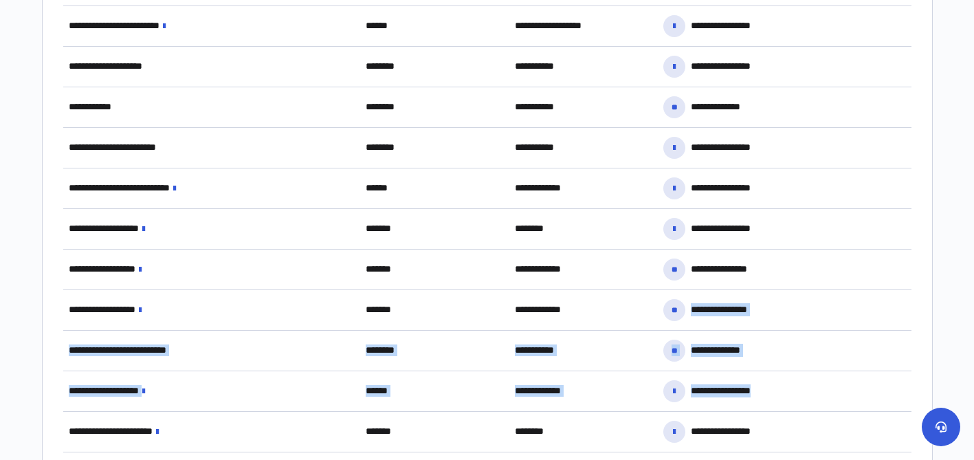
drag, startPoint x: 973, startPoint y: 295, endPoint x: 970, endPoint y: 396, distance: 101.1
drag, startPoint x: 973, startPoint y: 299, endPoint x: 970, endPoint y: 378, distance: 79.1
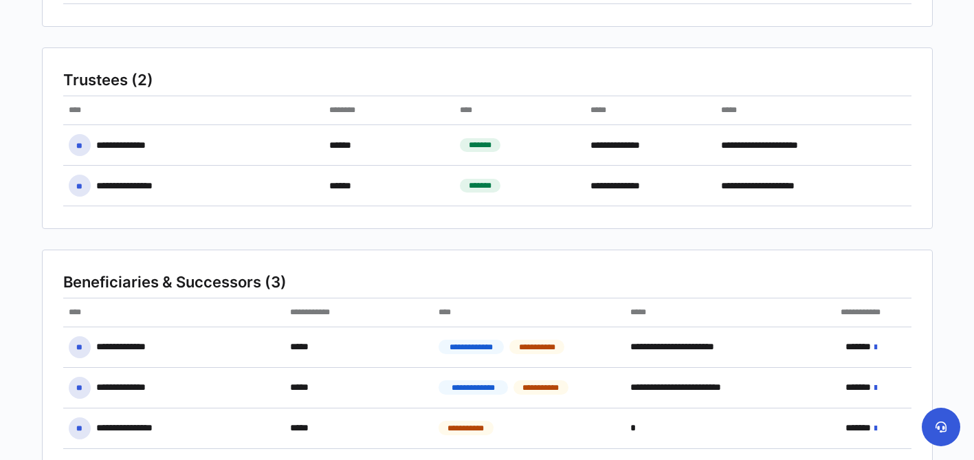
scroll to position [248, 0]
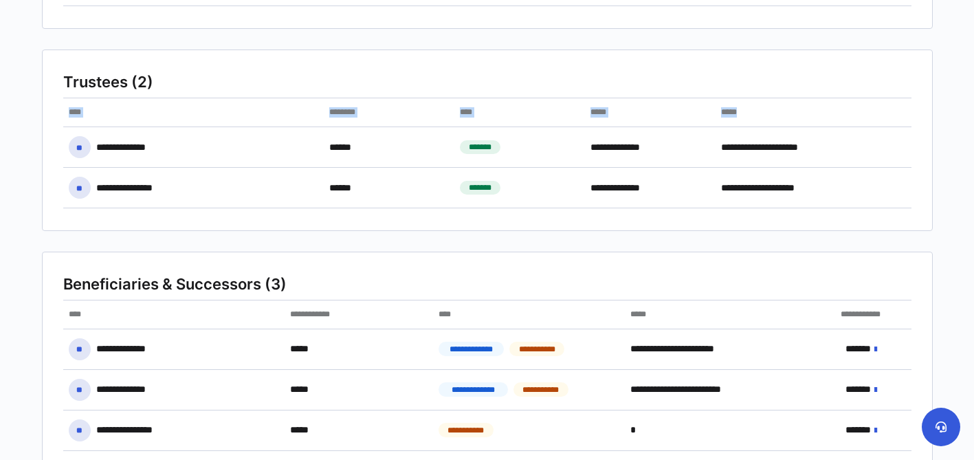
drag, startPoint x: 973, startPoint y: 126, endPoint x: 974, endPoint y: 74, distance: 51.6
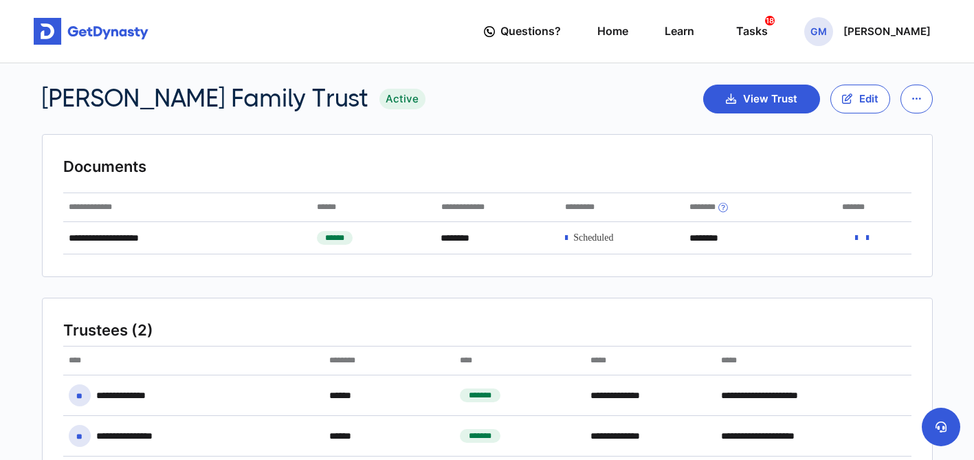
scroll to position [1, 0]
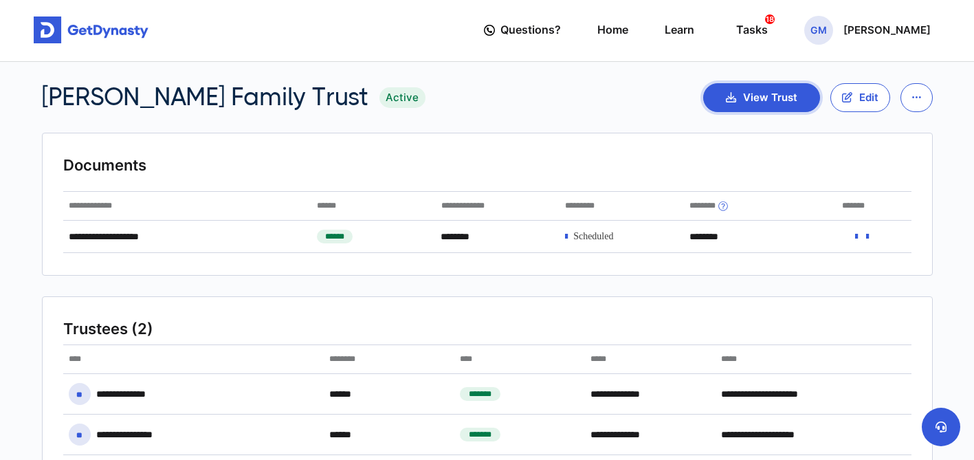
click at [746, 102] on button "View Trust" at bounding box center [761, 97] width 117 height 29
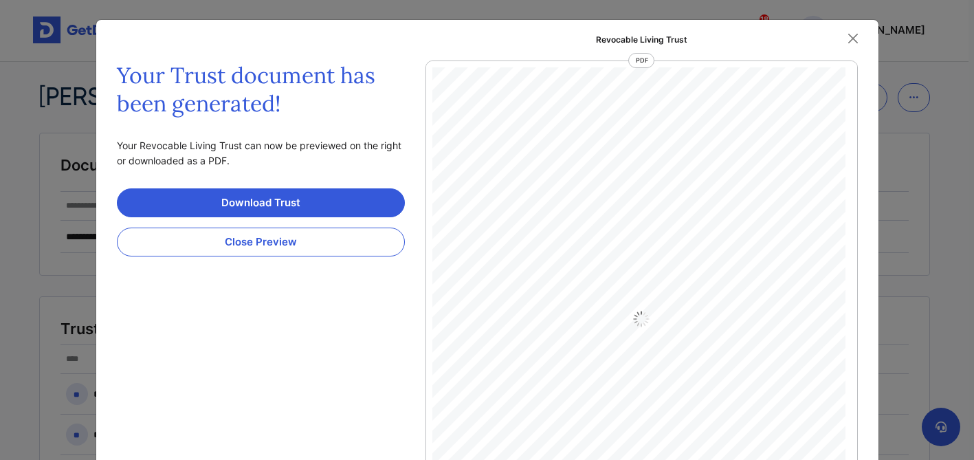
scroll to position [6, 0]
click at [293, 205] on link "Download Trust" at bounding box center [261, 202] width 288 height 29
click at [357, 247] on button "Close Preview" at bounding box center [261, 241] width 288 height 29
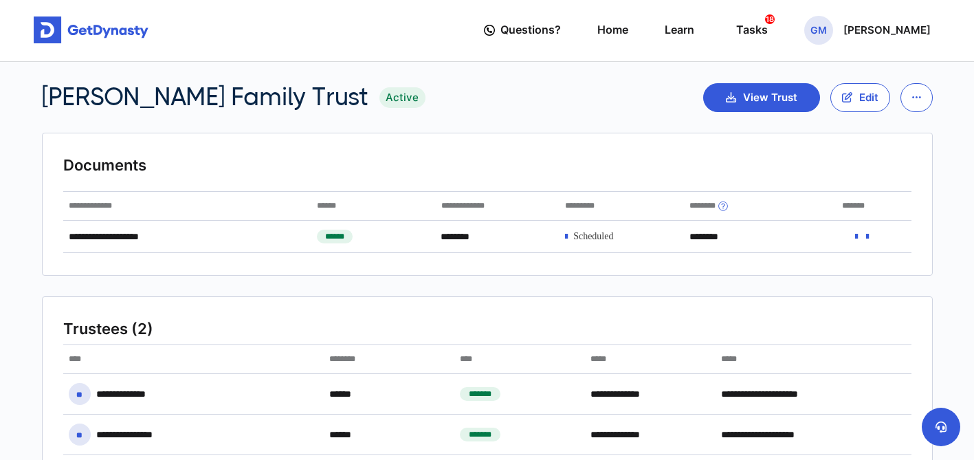
drag, startPoint x: 973, startPoint y: 107, endPoint x: 974, endPoint y: 126, distance: 18.6
click at [973, 126] on html "**********" at bounding box center [487, 229] width 974 height 460
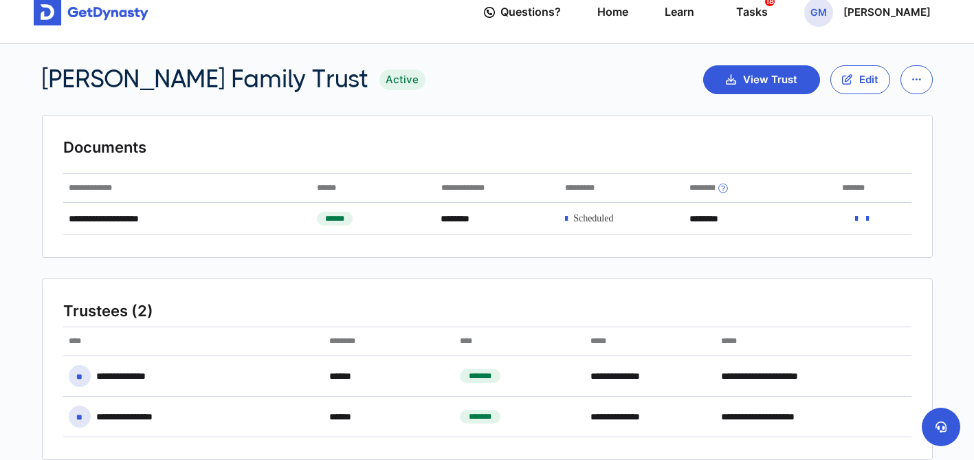
scroll to position [0, 0]
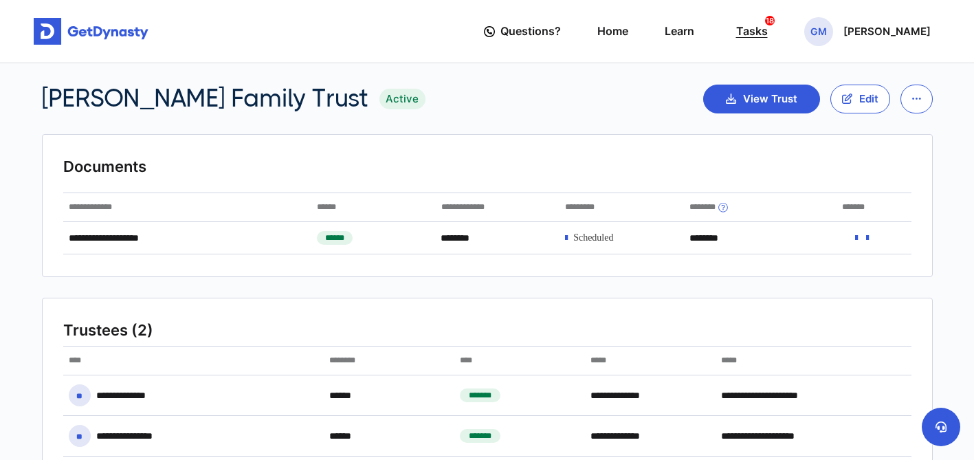
click at [761, 31] on div "Tasks 18" at bounding box center [752, 31] width 32 height 25
